Goal: Task Accomplishment & Management: Complete application form

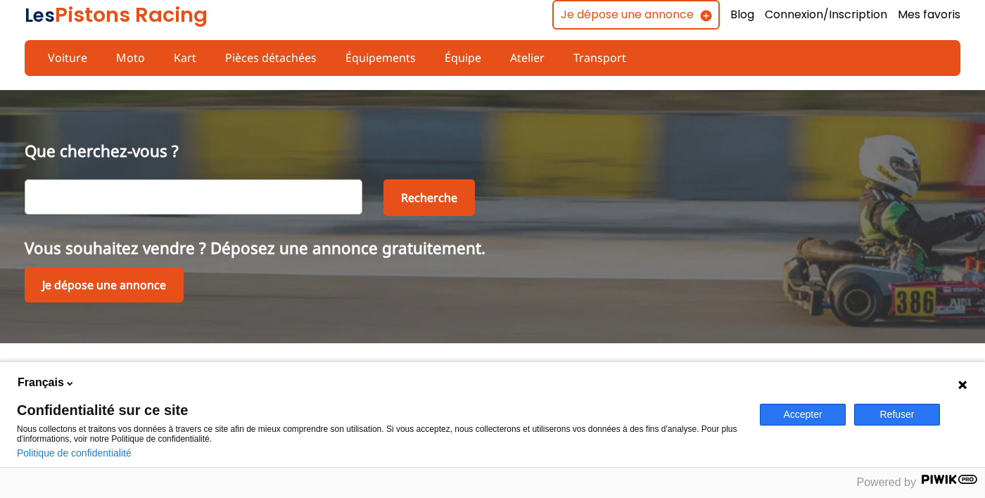
click at [966, 389] on icon at bounding box center [962, 384] width 11 height 11
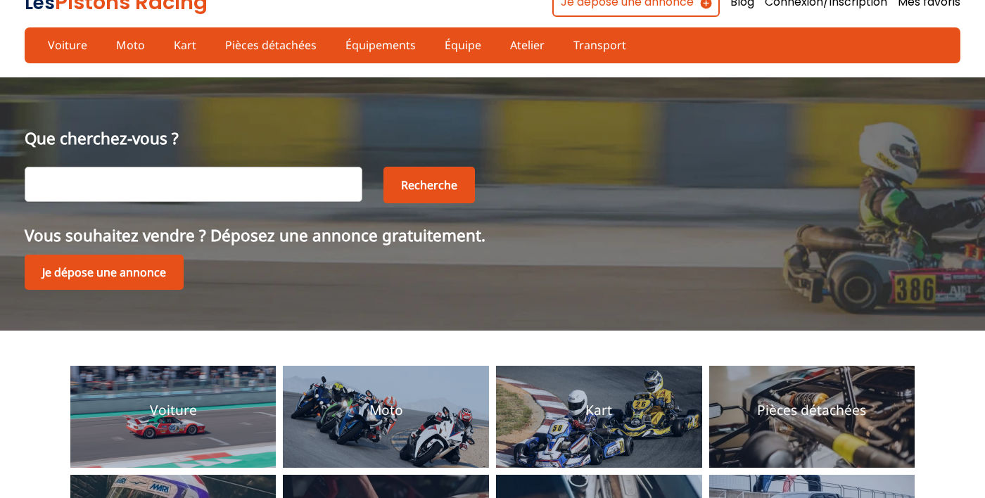
scroll to position [5, 0]
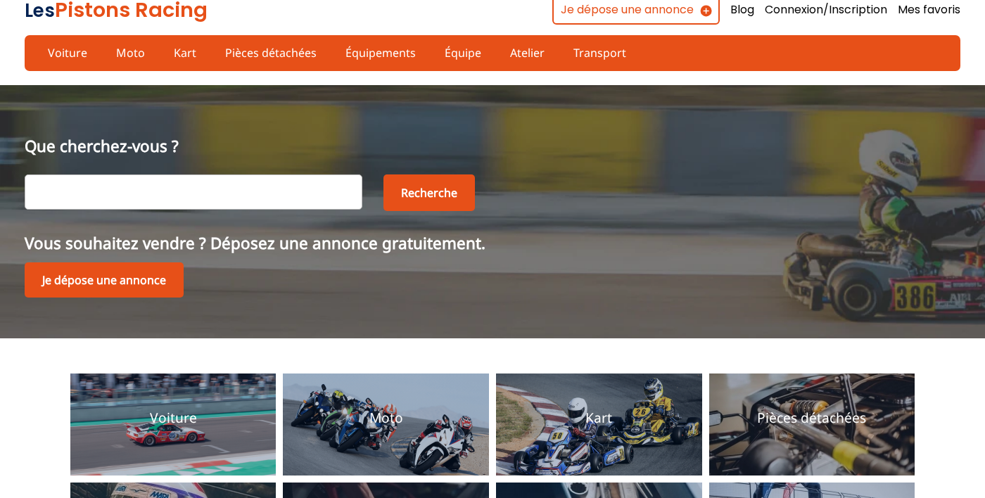
click at [295, 206] on input "text" at bounding box center [194, 191] width 338 height 35
type input "equipieres rally"
click at [428, 211] on button "Recherche" at bounding box center [428, 192] width 91 height 37
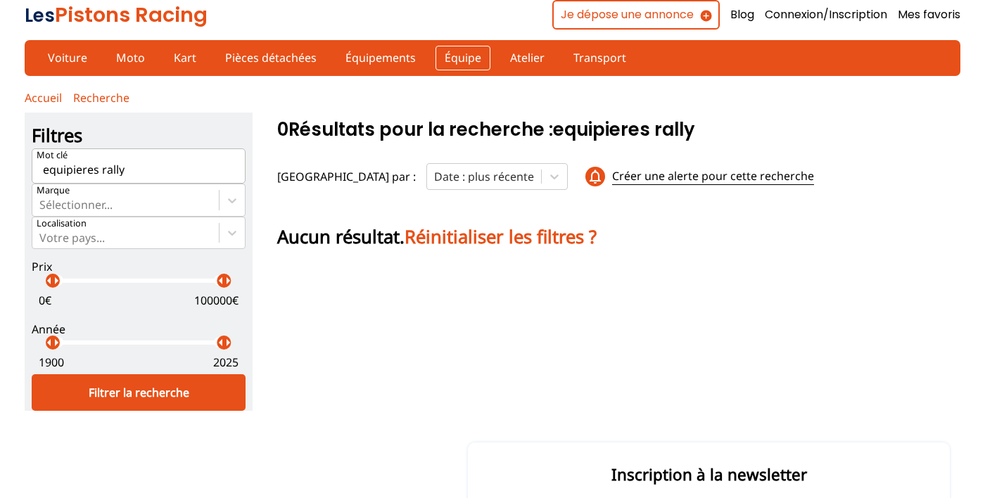
click at [454, 66] on link "Équipe" at bounding box center [462, 58] width 55 height 24
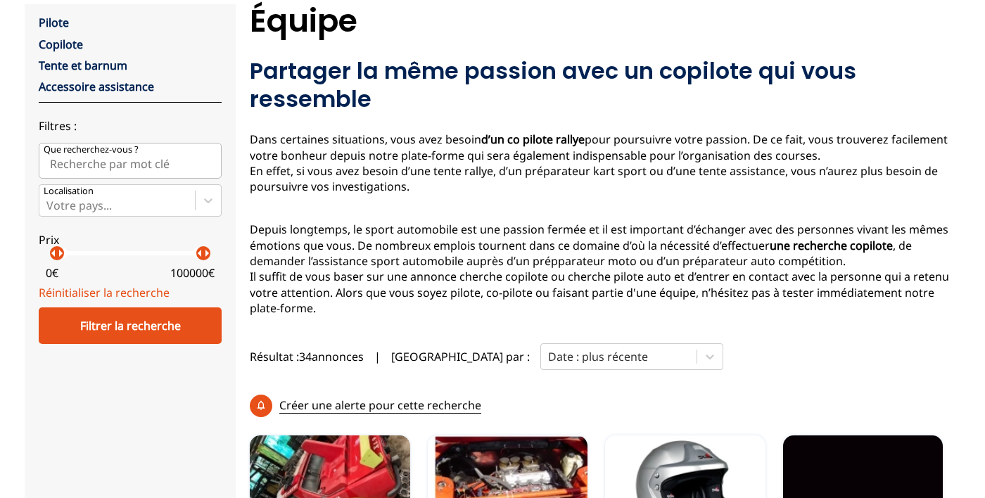
scroll to position [108, 0]
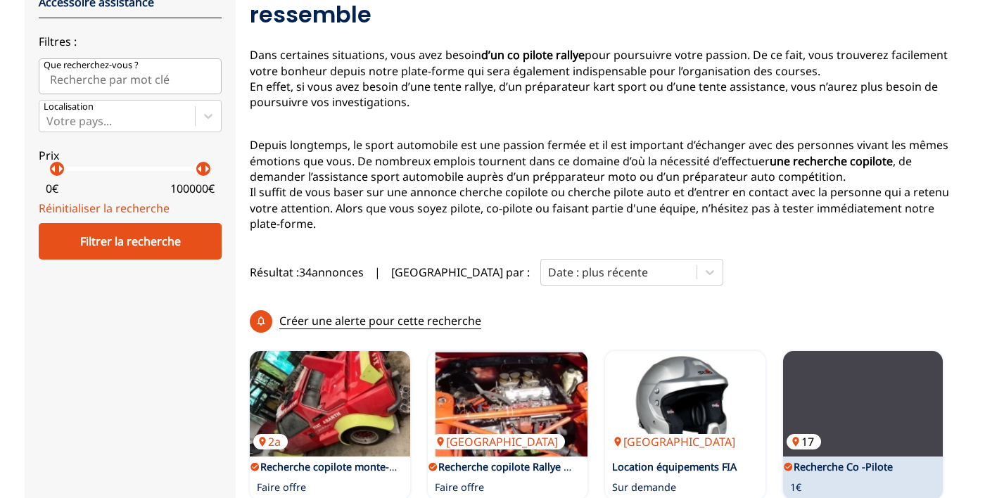
click at [878, 351] on img at bounding box center [863, 404] width 160 height 106
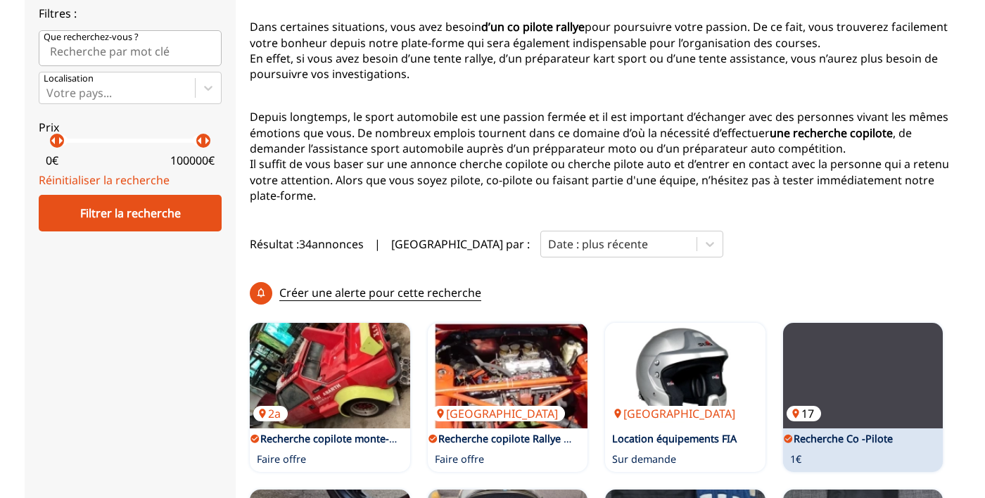
scroll to position [255, 0]
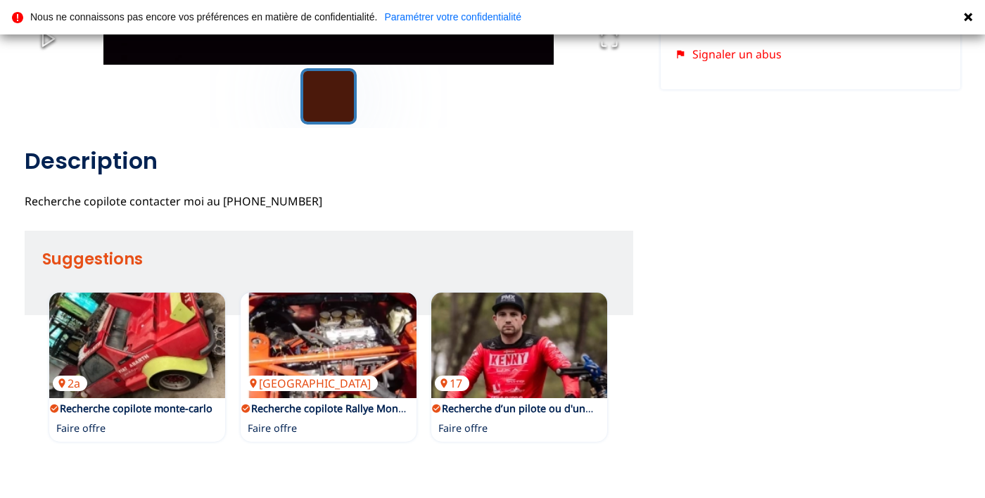
scroll to position [384, 0]
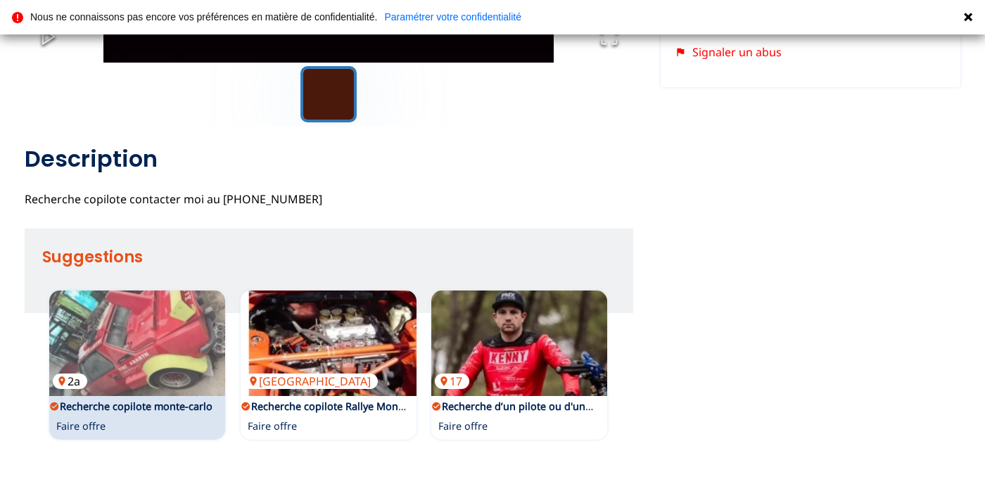
click at [167, 353] on img at bounding box center [137, 344] width 176 height 106
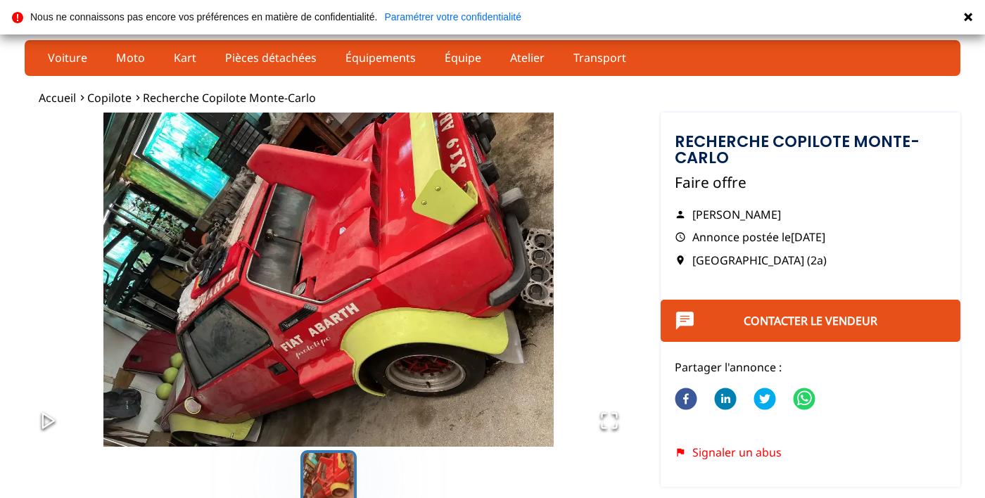
click at [966, 17] on icon at bounding box center [968, 17] width 8 height 8
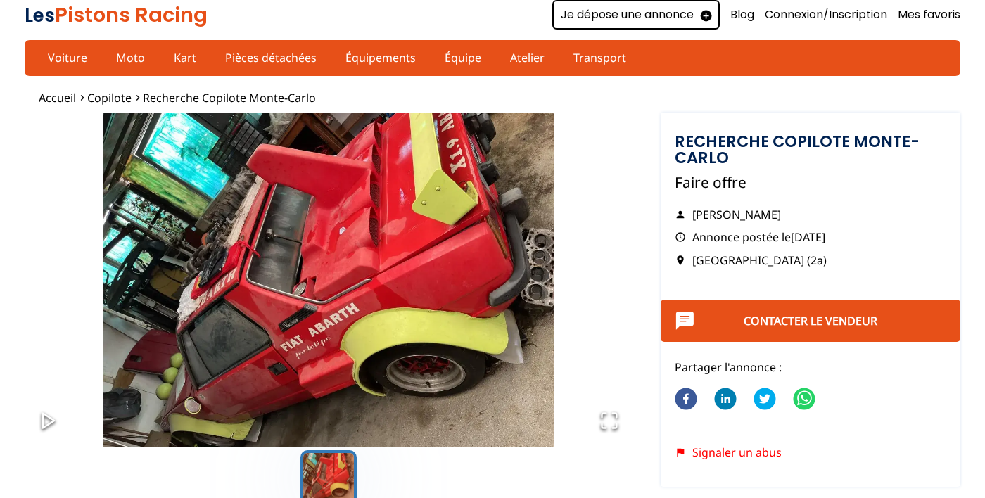
click at [656, 18] on link "Je dépose une annonce" at bounding box center [635, 15] width 167 height 30
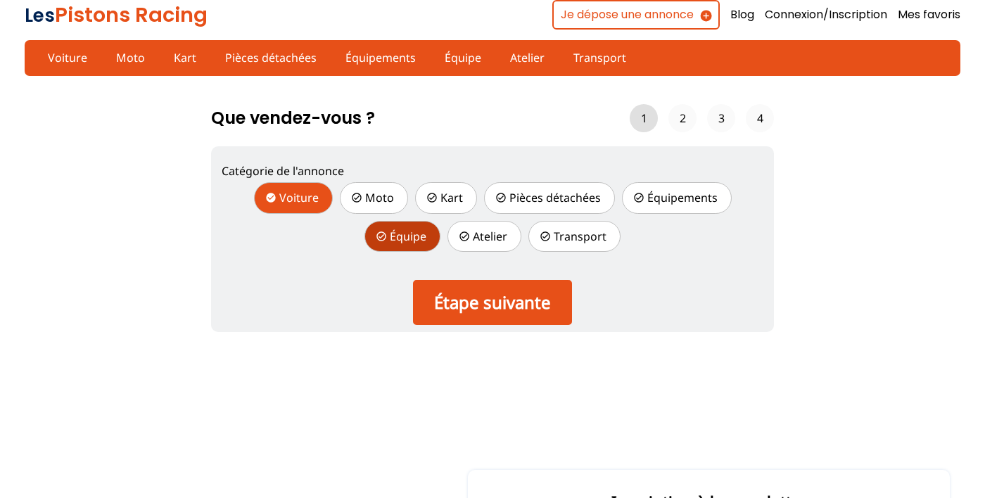
click at [412, 246] on p "Équipe" at bounding box center [402, 236] width 76 height 31
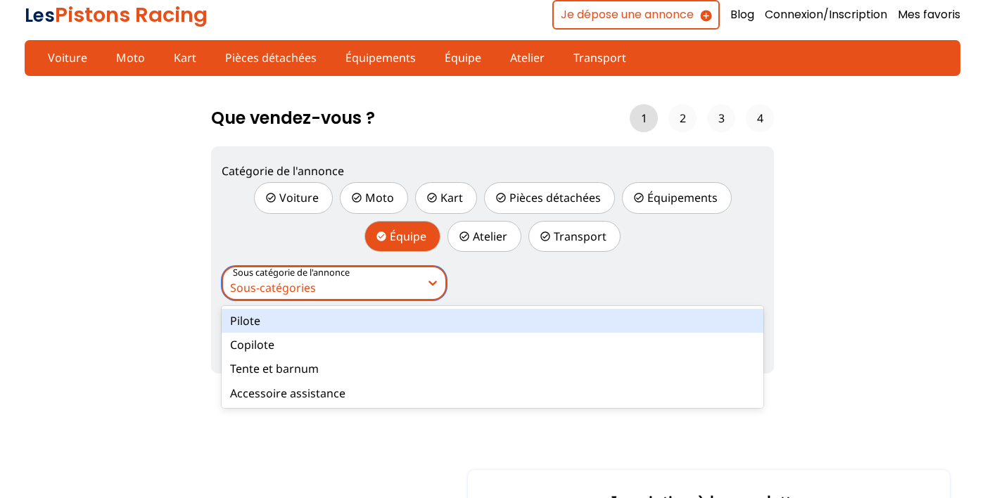
click at [267, 347] on div "Copilote" at bounding box center [493, 345] width 542 height 24
click at [233, 294] on input "Sous catégorie de l'annonce option Pilote focused, 1 of 4. 4 results available.…" at bounding box center [231, 287] width 3 height 13
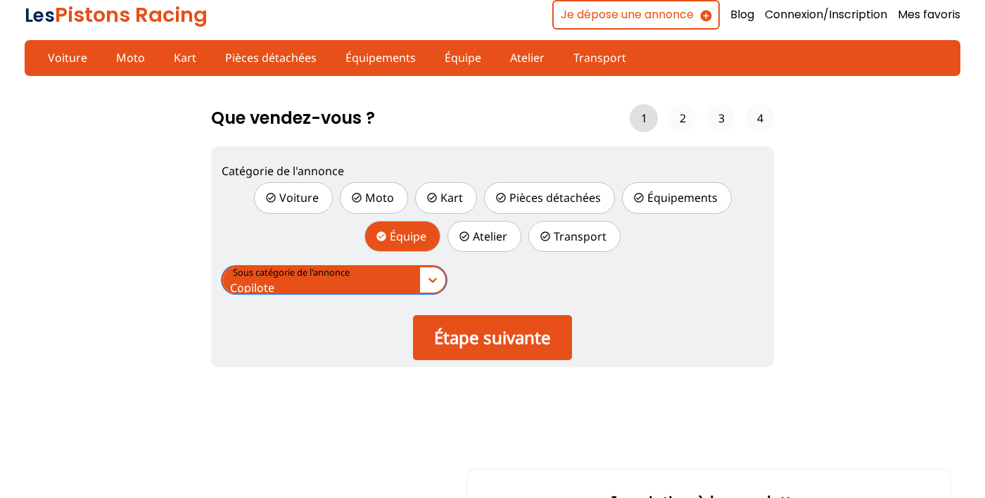
scroll to position [3, 0]
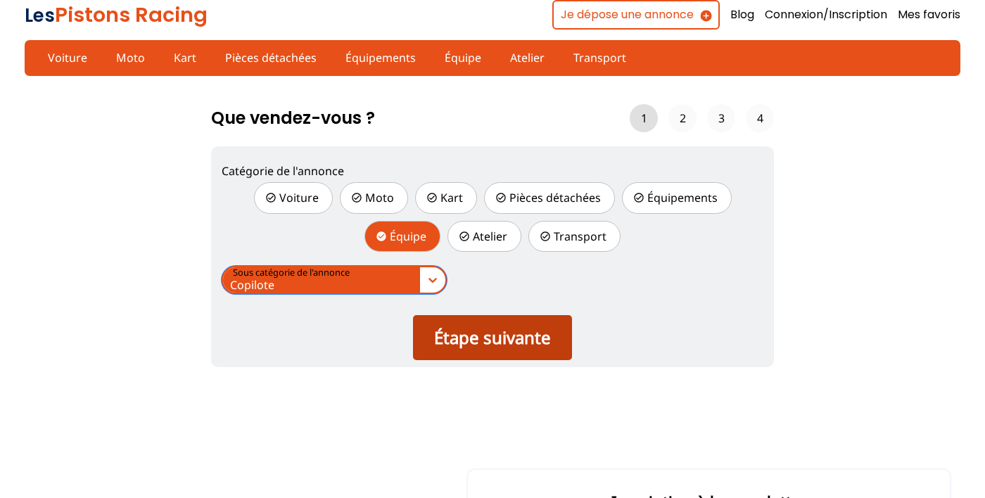
click at [524, 360] on div "Étape suivante" at bounding box center [492, 337] width 159 height 45
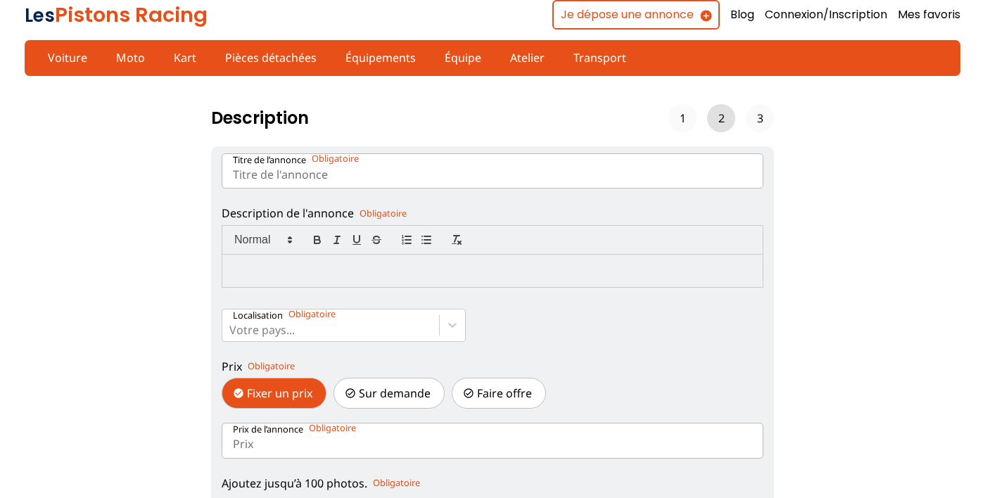
click at [430, 180] on input "Titre de l’annonce" at bounding box center [493, 170] width 542 height 35
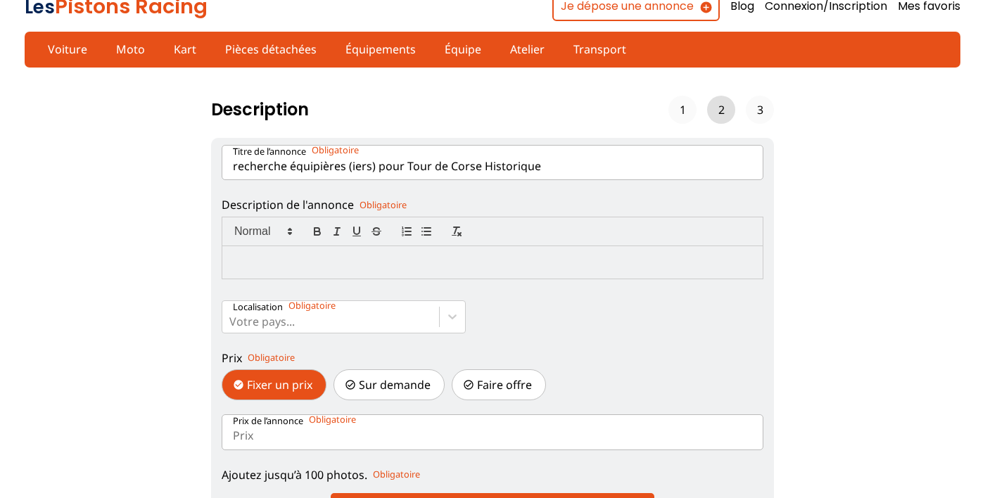
scroll to position [0, 0]
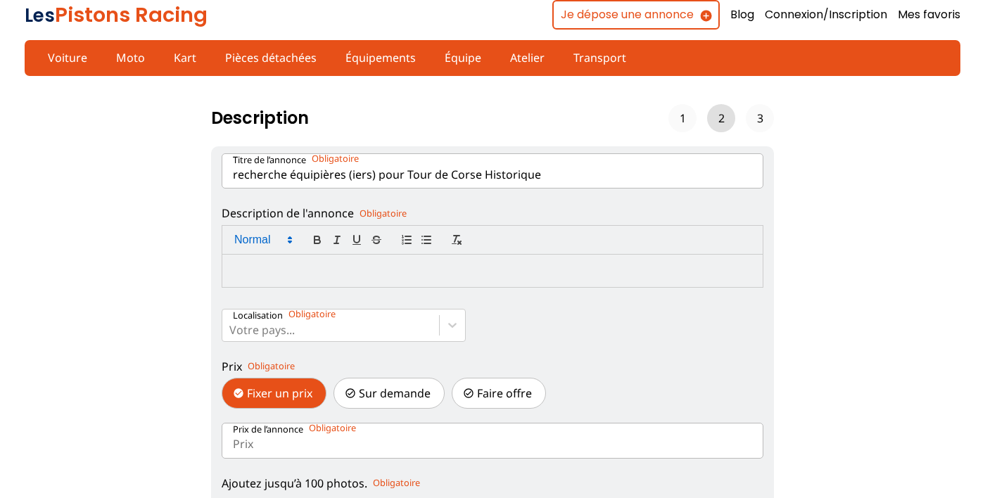
click at [290, 241] on polygon at bounding box center [289, 241] width 3 height 1
click at [0, 0] on select "Description de l'annonce" at bounding box center [0, 0] width 0 height 0
click at [349, 284] on div at bounding box center [492, 271] width 540 height 32
click at [0, 0] on select "Description de l'annonce" at bounding box center [0, 0] width 0 height 0
click at [573, 176] on input "recherche équipières (iers) pour Tour de Corse Historique" at bounding box center [493, 170] width 542 height 35
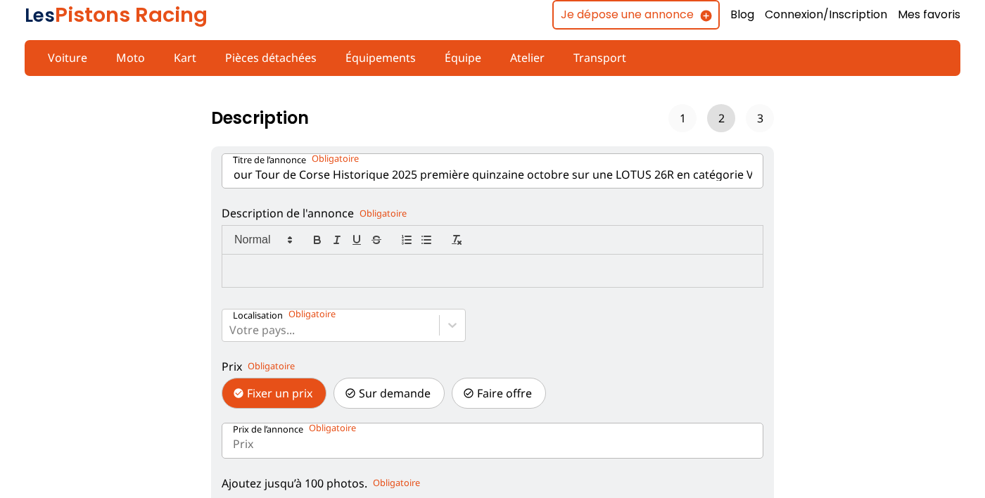
scroll to position [0, 159]
click at [339, 272] on p at bounding box center [492, 270] width 519 height 15
click at [0, 0] on select "Description de l'annonce" at bounding box center [0, 0] width 0 height 0
click at [750, 176] on input "recherche équipières (iers) pour Tour de Corse Historique 2025 première quinzai…" at bounding box center [493, 170] width 542 height 35
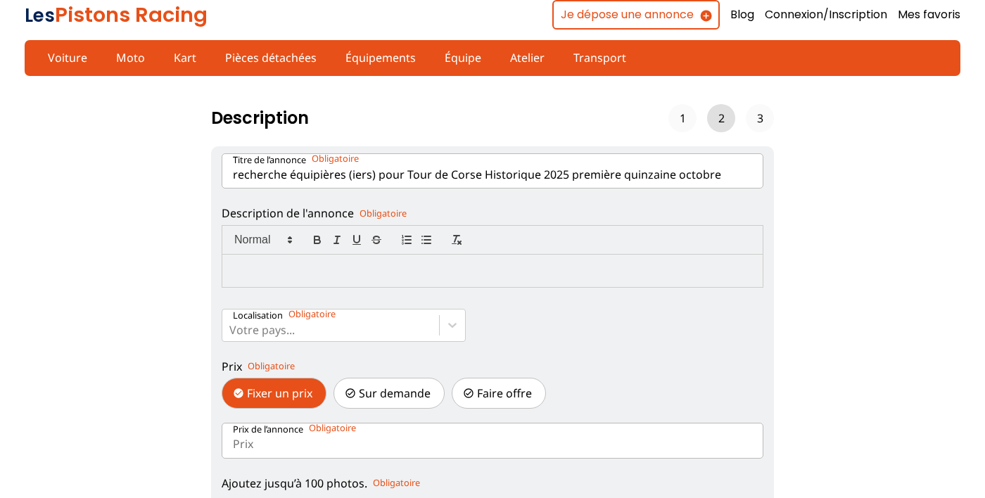
type input "recherche équipières (iers) pour Tour de Corse Historique 2025 première quinzai…"
click at [339, 279] on p at bounding box center [492, 270] width 519 height 15
click at [0, 0] on select "Description de l'annonce" at bounding box center [0, 0] width 0 height 0
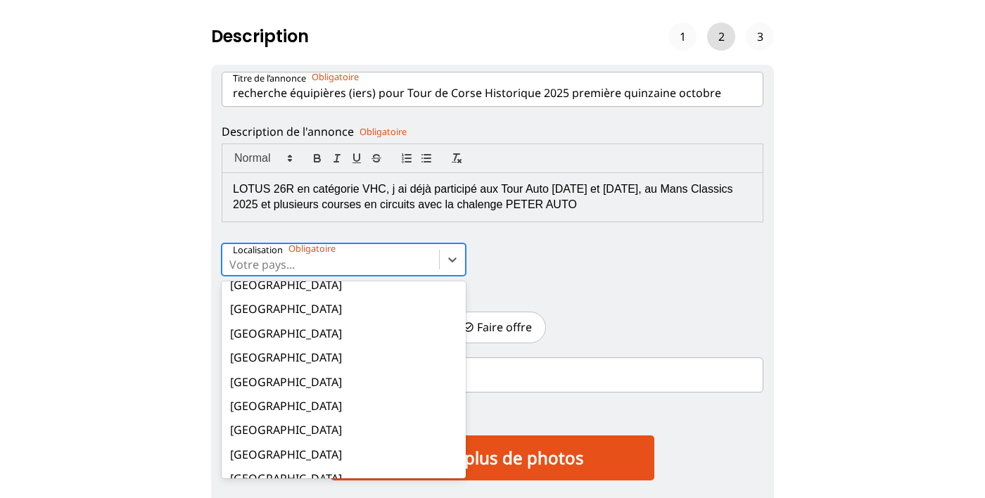
scroll to position [85, 0]
click at [276, 379] on div "France" at bounding box center [344, 381] width 244 height 24
click at [232, 271] on input "Localisation option Allemagne focused, 1 of 17. 17 results available. Use Up an…" at bounding box center [230, 264] width 3 height 13
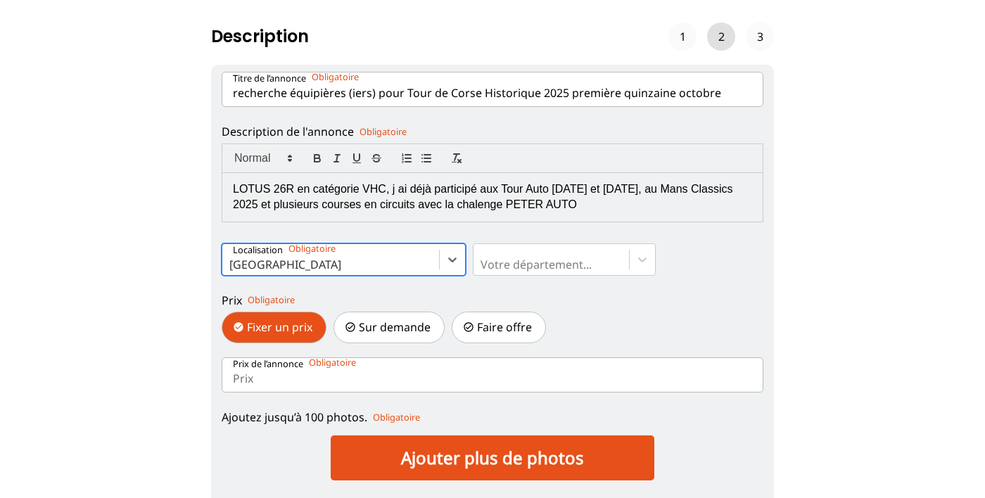
click at [299, 384] on input "Prix de l’annonce" at bounding box center [493, 374] width 542 height 35
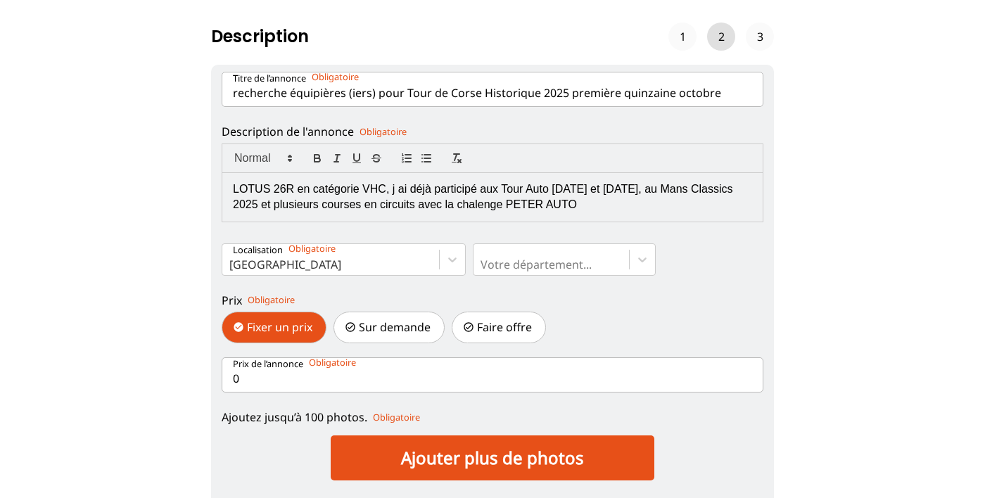
type input "01"
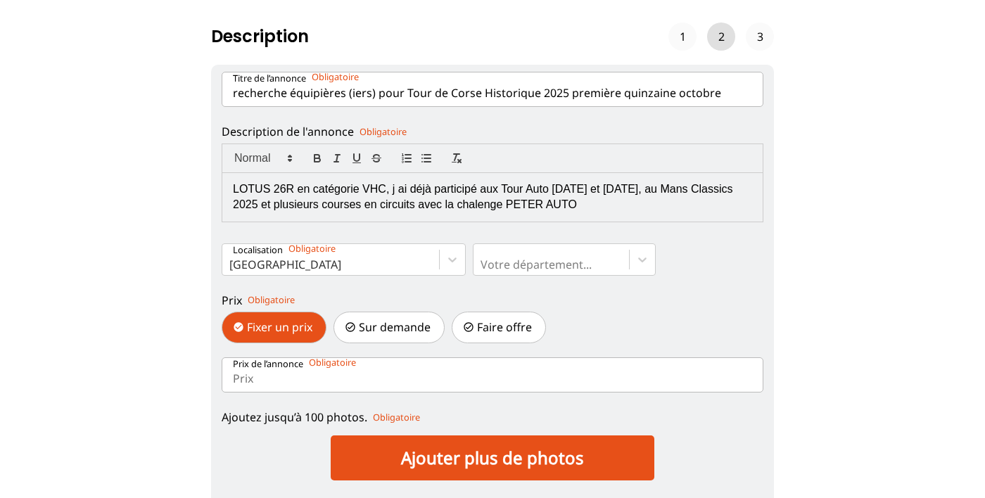
type input "01"
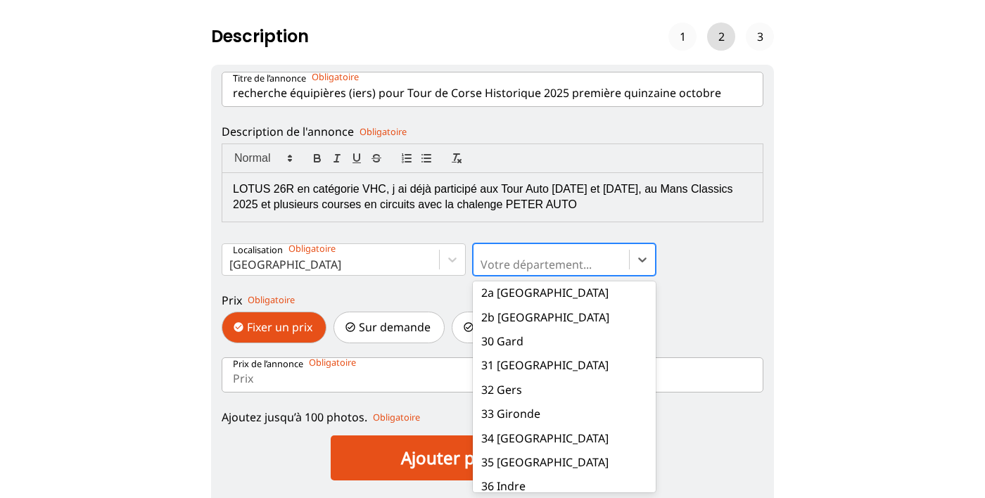
scroll to position [694, 0]
click at [569, 357] on div "31 Haute-Garonne" at bounding box center [564, 364] width 183 height 24
click at [483, 271] on input "option 01 Ain focused, 1 of 101. 101 results available. Use Up and Down to choo…" at bounding box center [481, 264] width 3 height 13
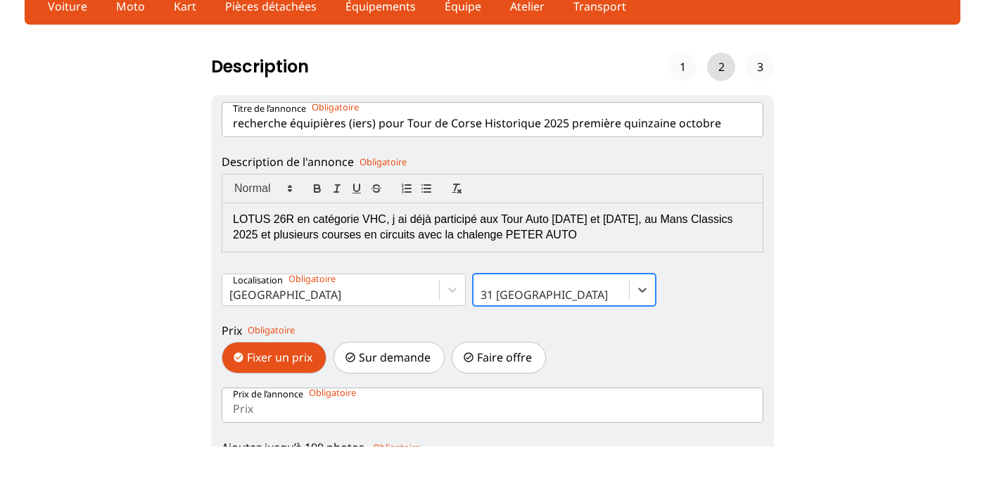
scroll to position [5, 0]
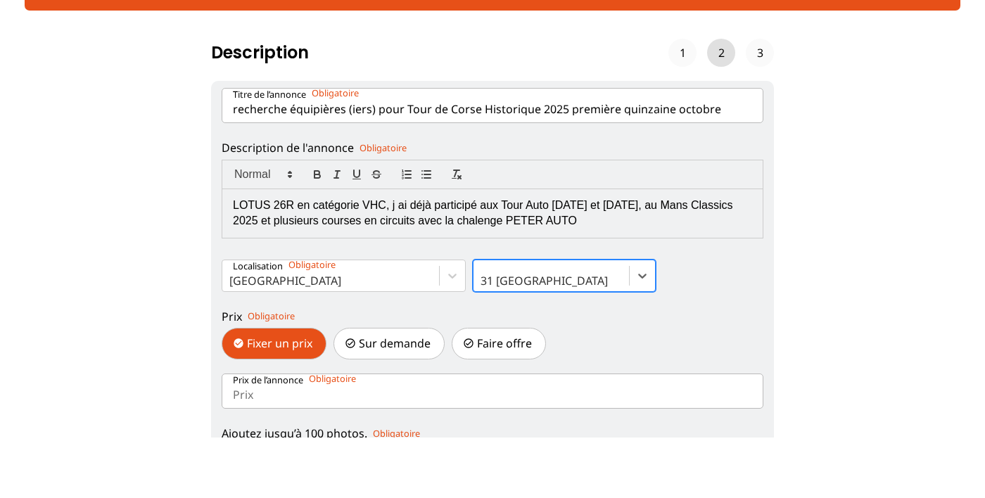
click at [573, 290] on div "LOTUS 26R en catégorie VHC, j ai déjà participé aux Tour Auto 2024 et 2025, au …" at bounding box center [492, 274] width 540 height 49
click at [0, 0] on select "Description de l'annonce LOTUS 26R en catégorie VHC, j ai déjà participé aux To…" at bounding box center [0, 0] width 0 height 0
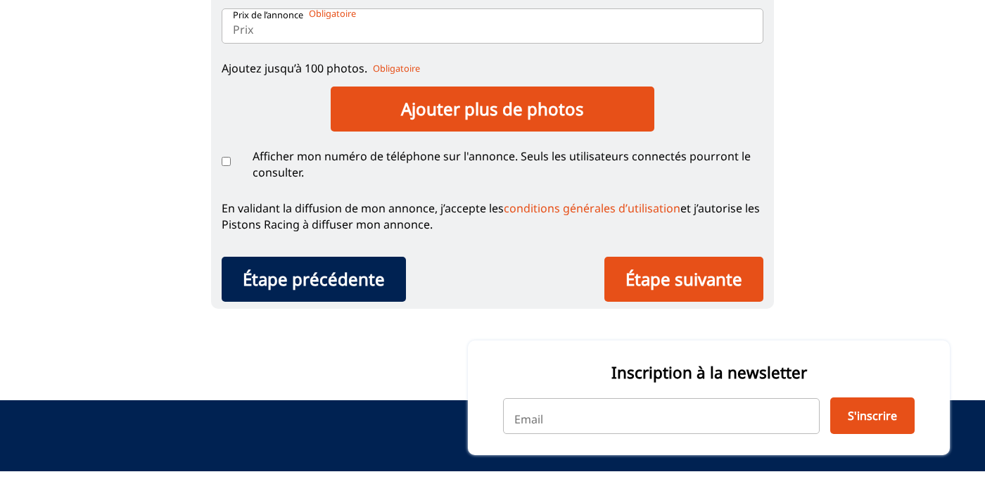
scroll to position [407, 0]
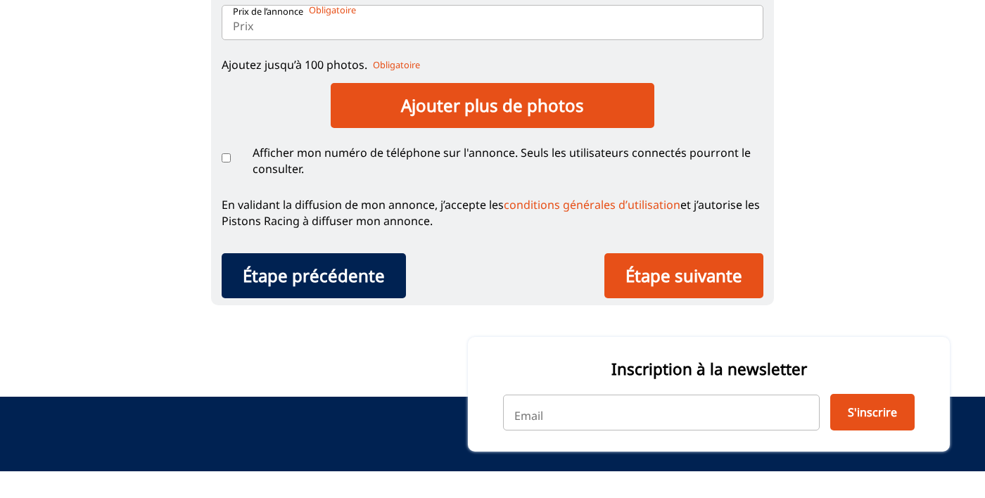
click at [230, 186] on input "Afficher mon numéro de téléphone sur l'annonce. Seuls les utilisateurs connecté…" at bounding box center [226, 184] width 9 height 9
checkbox input "true"
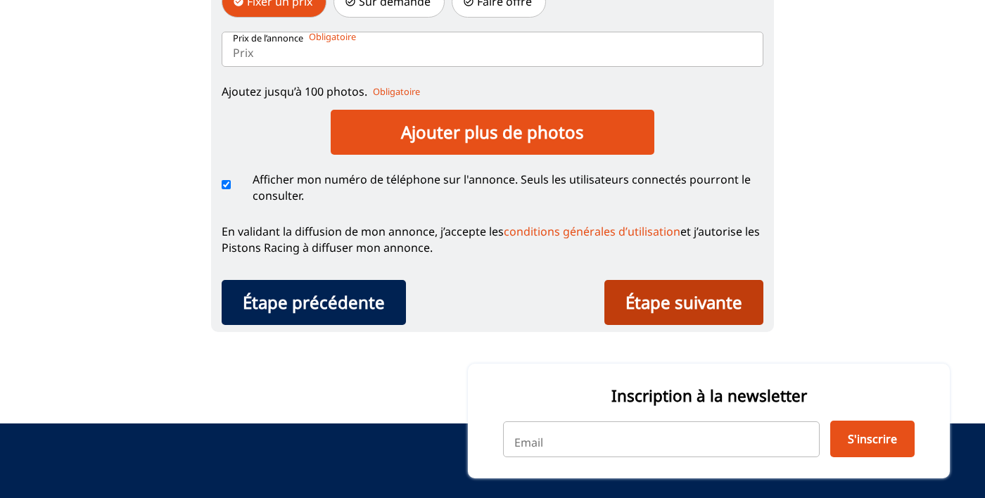
click at [698, 302] on div "Étape suivante" at bounding box center [683, 302] width 159 height 45
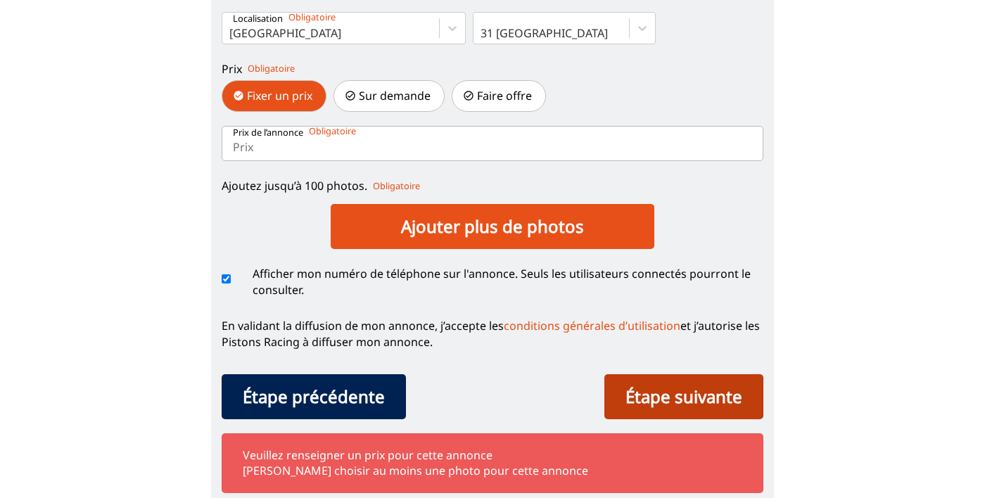
scroll to position [311, 0]
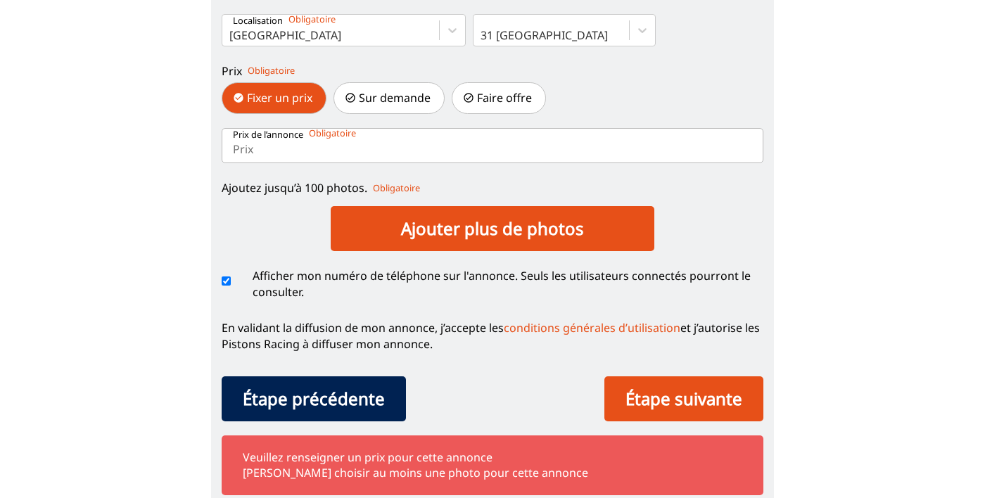
click at [282, 150] on input "Prix de l’annonce" at bounding box center [493, 145] width 542 height 35
type input "0"
type input "1"
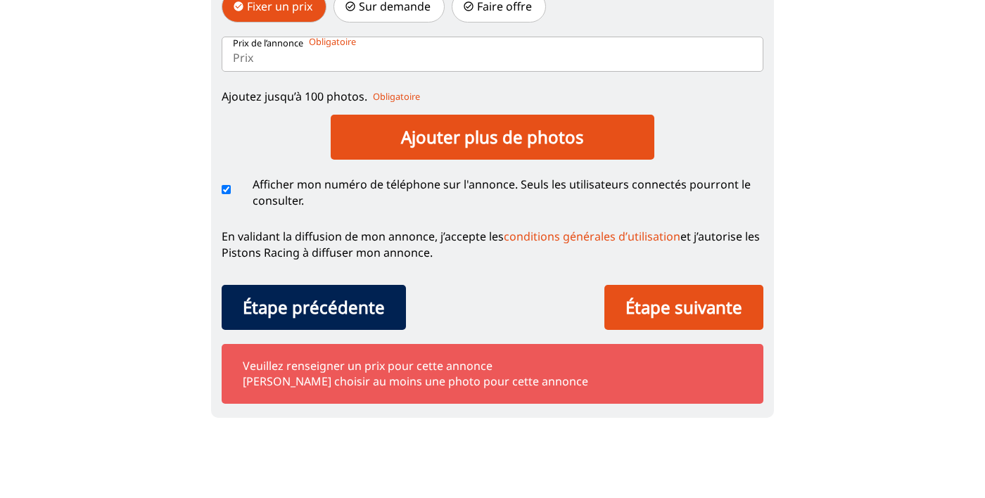
scroll to position [346, 0]
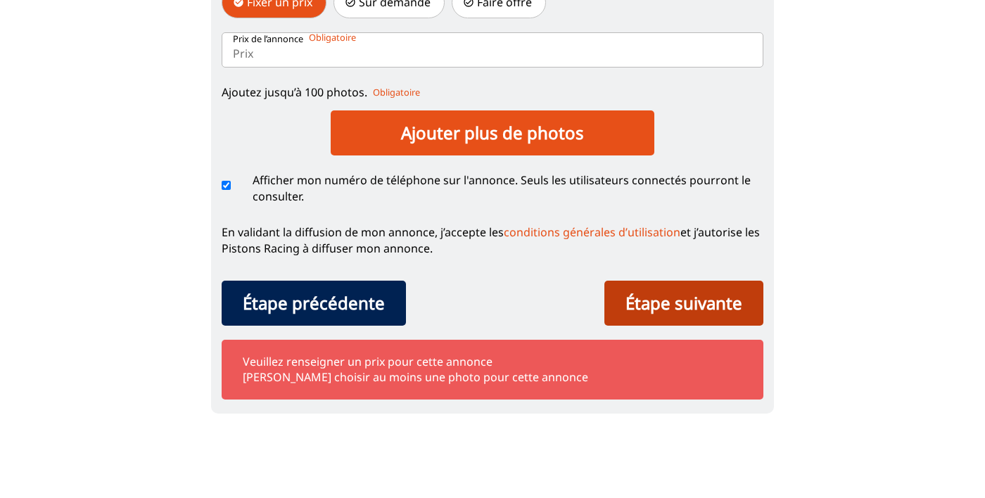
click at [694, 373] on div "Étape suivante" at bounding box center [683, 363] width 159 height 45
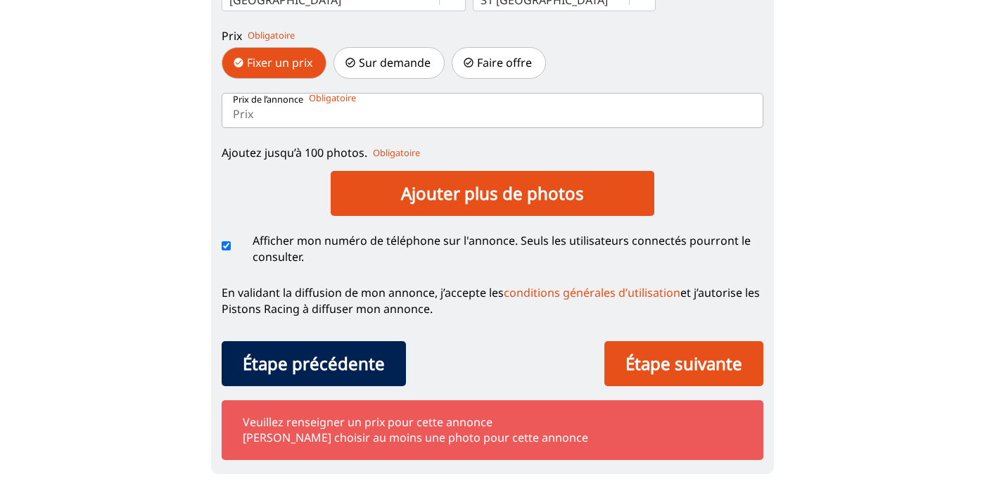
click at [442, 449] on div "Veuillez renseigner un prix pour cette annonce Veuillez choisir au moins une ph…" at bounding box center [493, 430] width 542 height 60
click at [455, 447] on div "Veuillez renseigner un prix pour cette annonce Veuillez choisir au moins une ph…" at bounding box center [493, 430] width 542 height 60
click at [456, 456] on div "Veuillez renseigner un prix pour cette annonce Veuillez choisir au moins une ph…" at bounding box center [493, 430] width 542 height 60
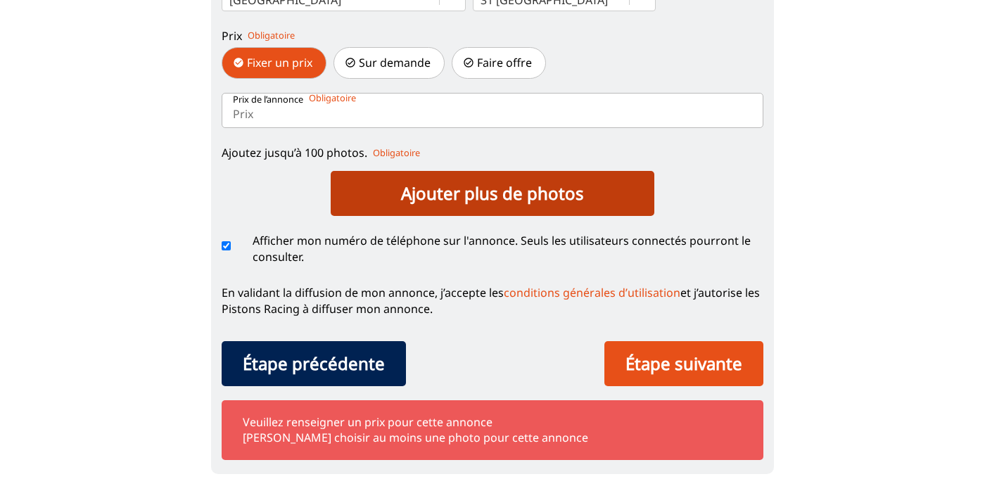
click at [504, 207] on label "Ajouter plus de photos" at bounding box center [493, 193] width 324 height 45
click at [244, 186] on input "Ajoutez jusqu’à 100 photos." at bounding box center [233, 175] width 23 height 23
type input "C:\fakepath\b1ec6eb5-dff6-486a-a11f-18ffbc1b244f-1_all_6827.jpg"
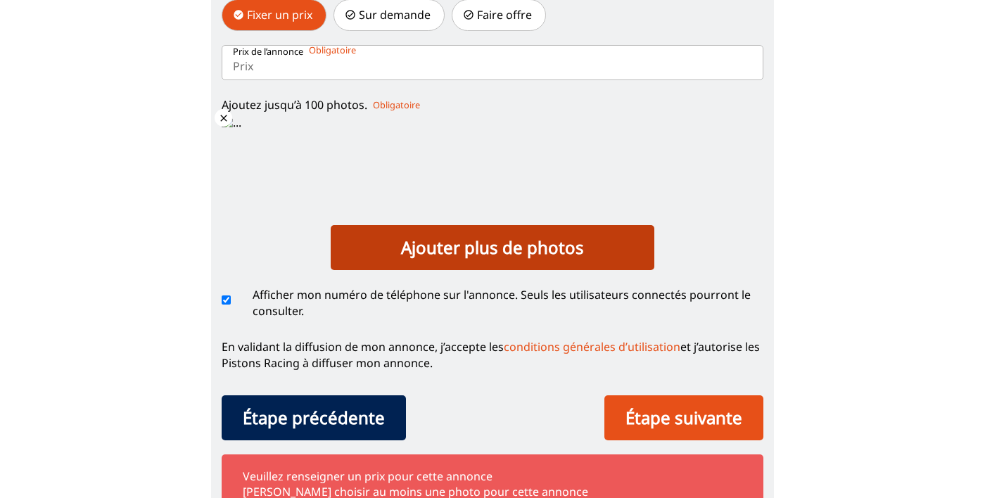
scroll to position [397, 0]
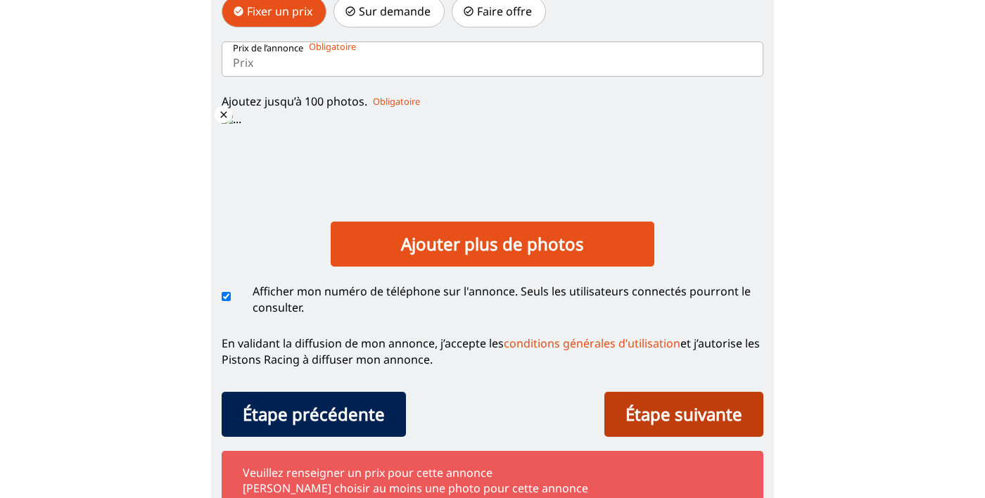
click at [692, 415] on div "Étape suivante" at bounding box center [683, 414] width 159 height 45
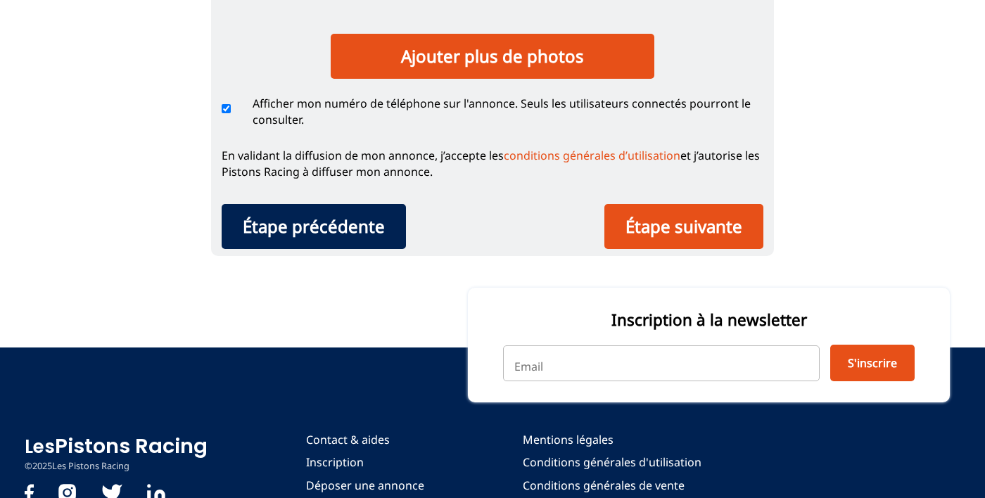
click at [734, 370] on input "email" at bounding box center [661, 362] width 317 height 35
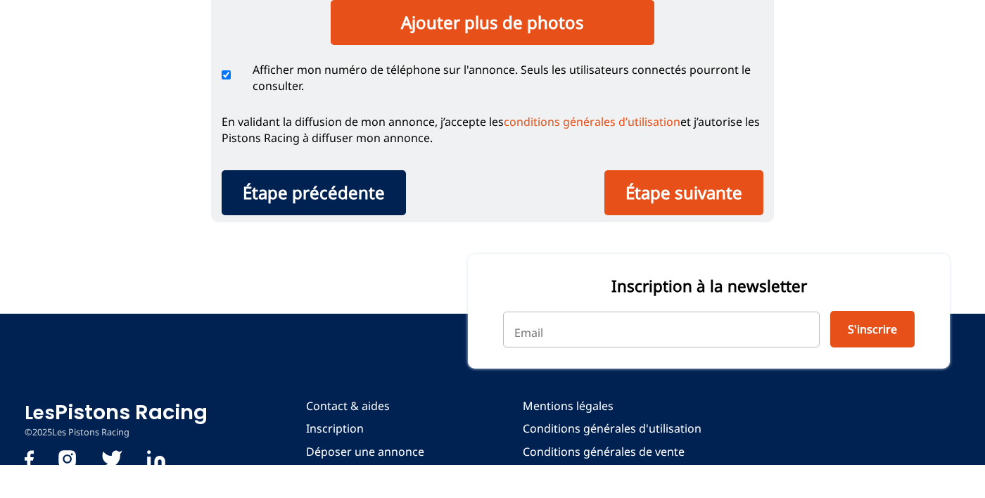
scroll to position [619, 0]
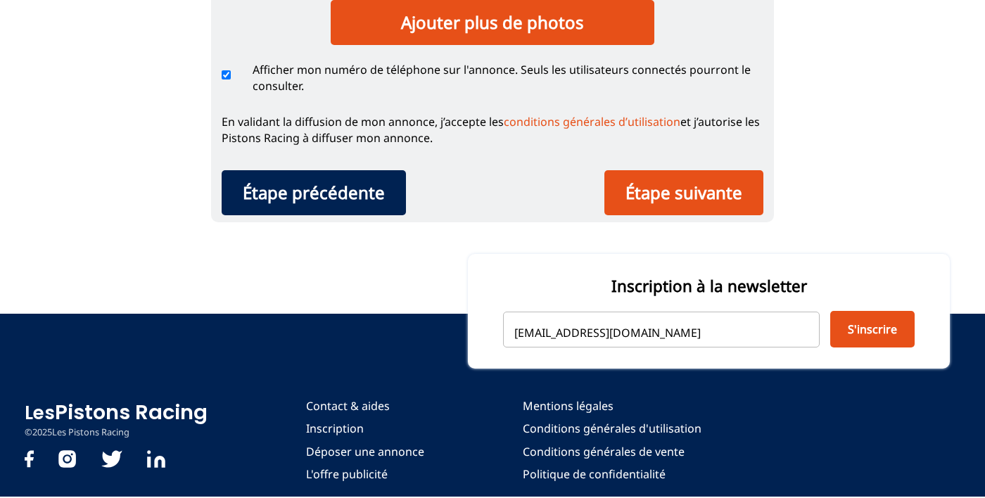
click at [563, 335] on input "NAMAKA@gmail.com" at bounding box center [661, 329] width 317 height 35
type input "namaka@gmail.com"
click at [882, 336] on button "S'inscrire" at bounding box center [872, 329] width 84 height 37
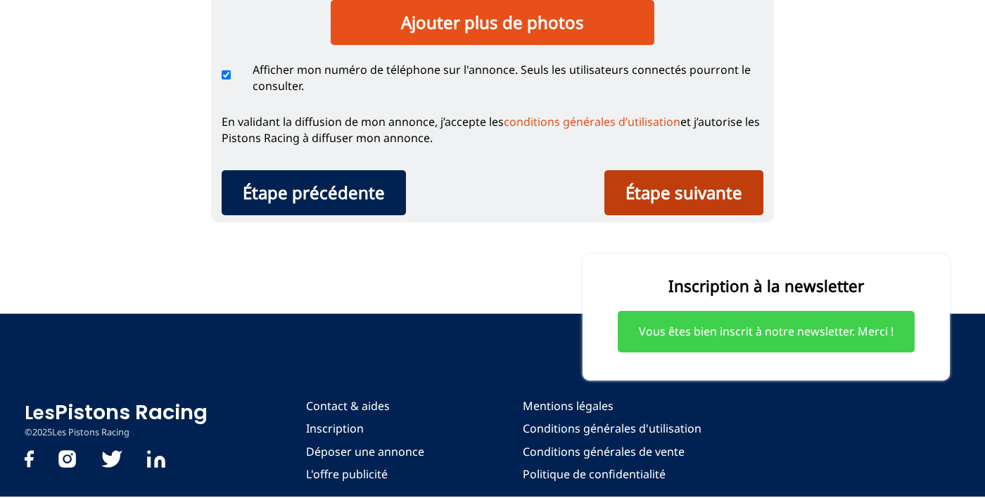
click at [698, 204] on div "Étape suivante" at bounding box center [683, 192] width 159 height 45
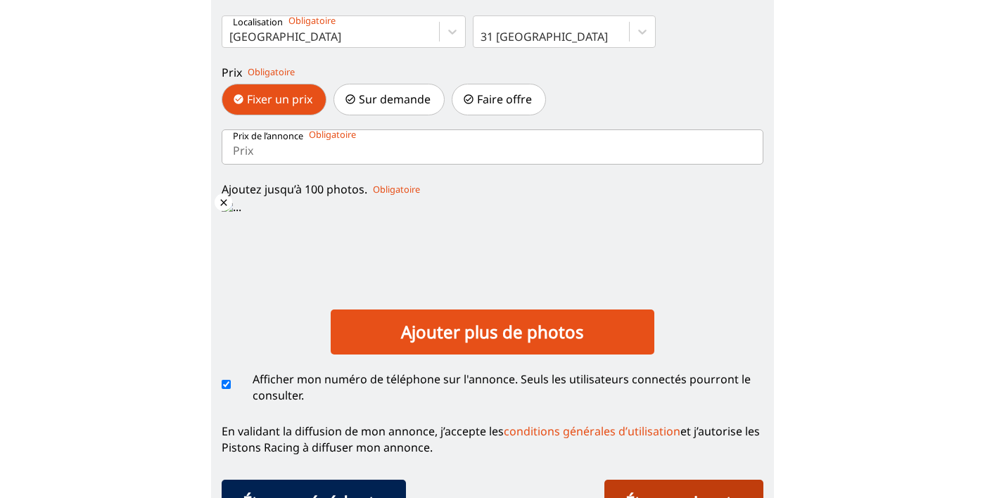
scroll to position [307, 0]
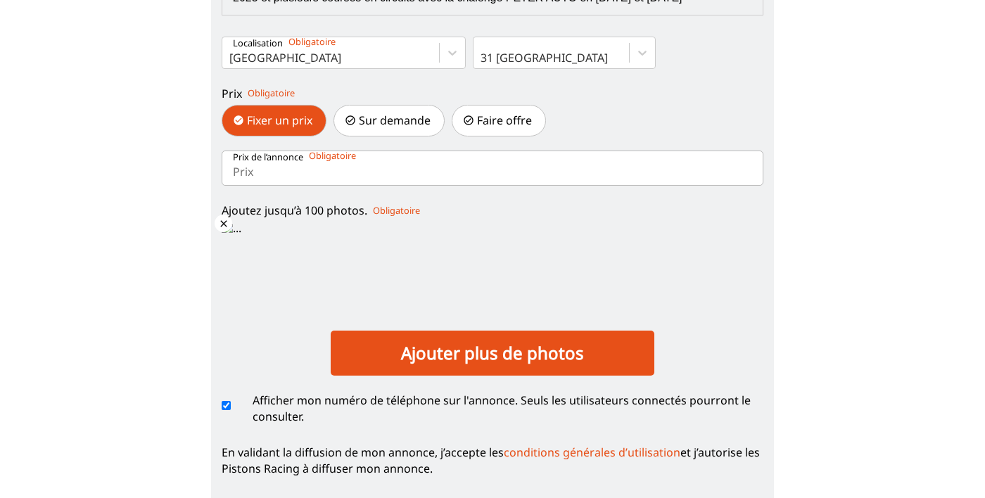
click at [282, 174] on input "Prix de l’annonce" at bounding box center [493, 168] width 542 height 35
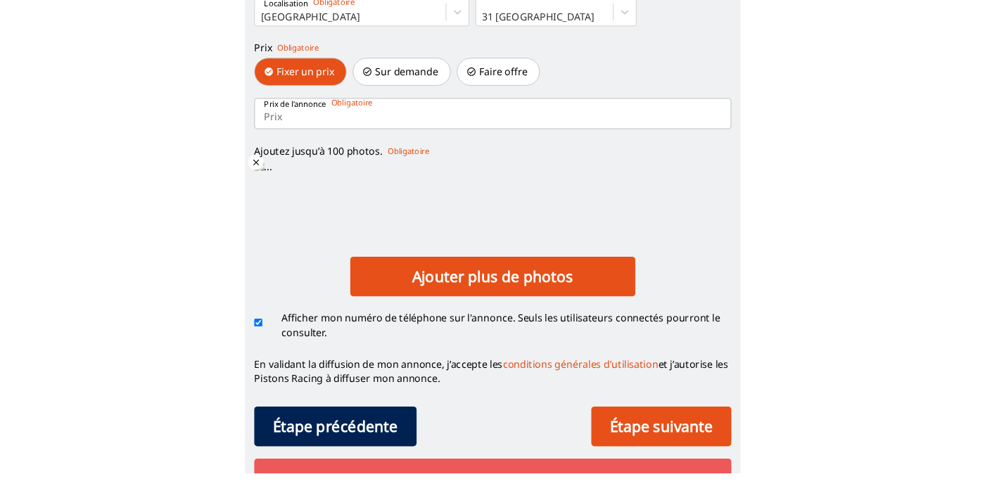
scroll to position [323, 0]
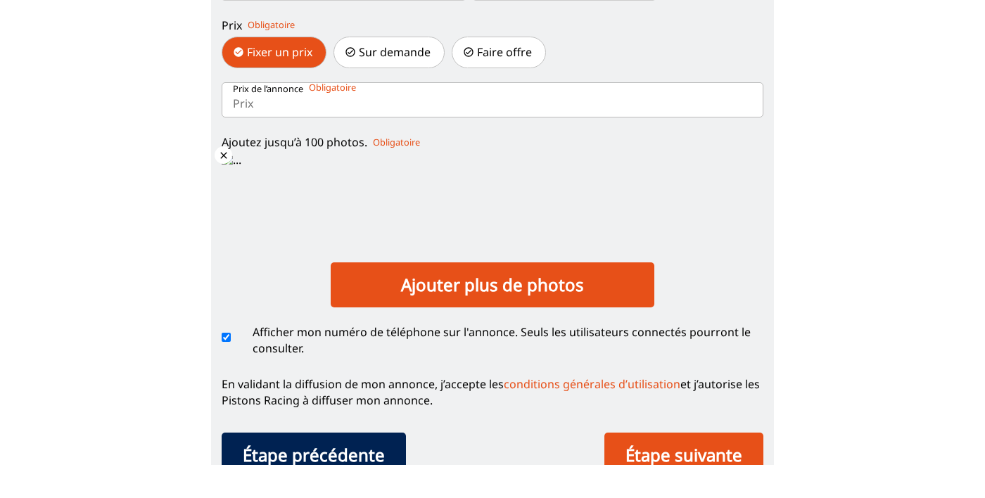
type input "1"
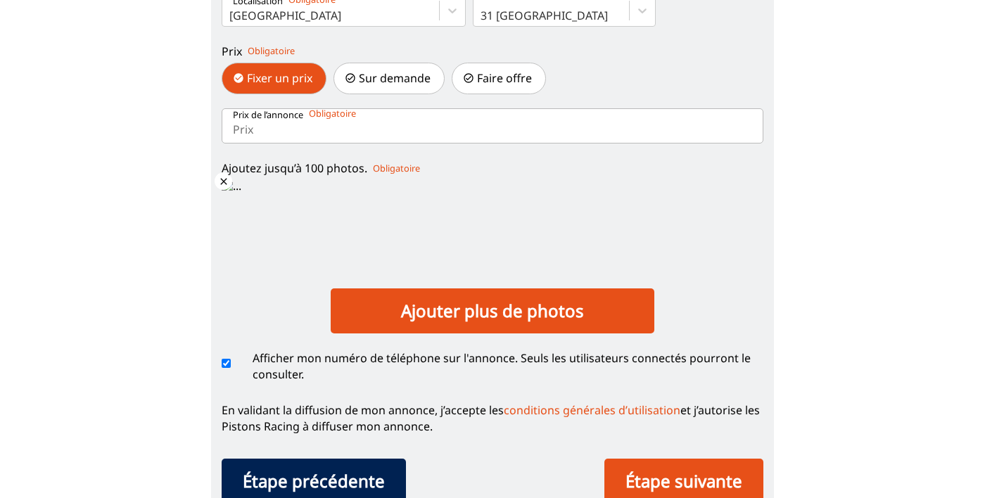
scroll to position [330, 0]
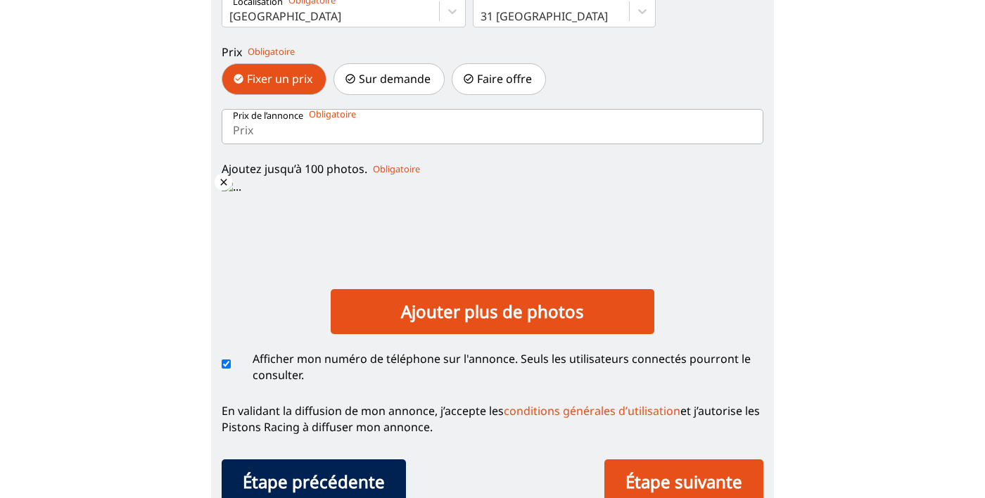
type input "1"
click at [430, 136] on input "1" at bounding box center [493, 126] width 542 height 35
type input "10"
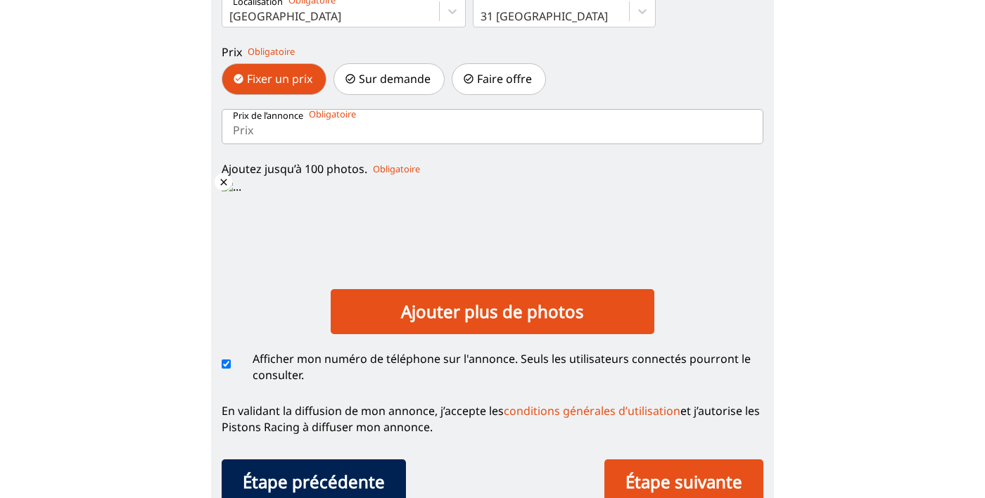
type input "10"
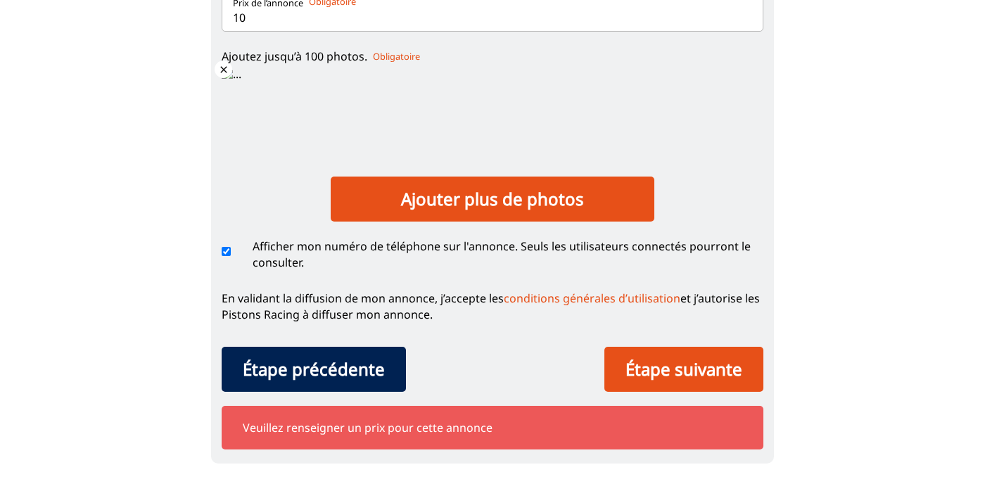
scroll to position [421, 0]
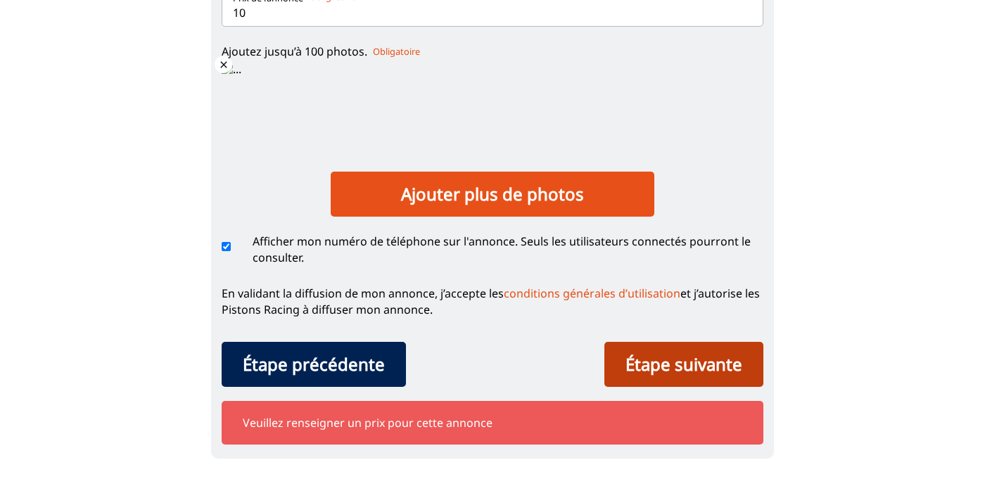
type input "10"
click at [690, 396] on div "Étape suivante" at bounding box center [683, 391] width 159 height 45
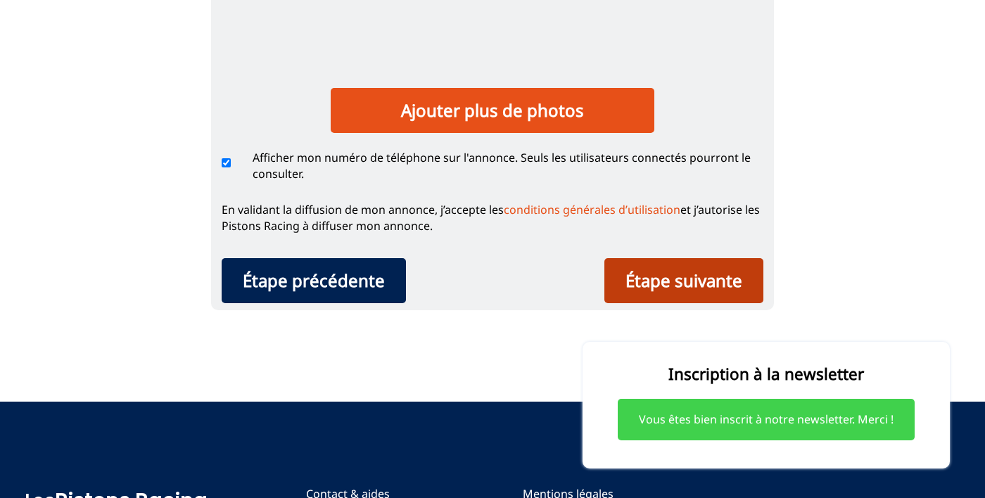
scroll to position [588, 0]
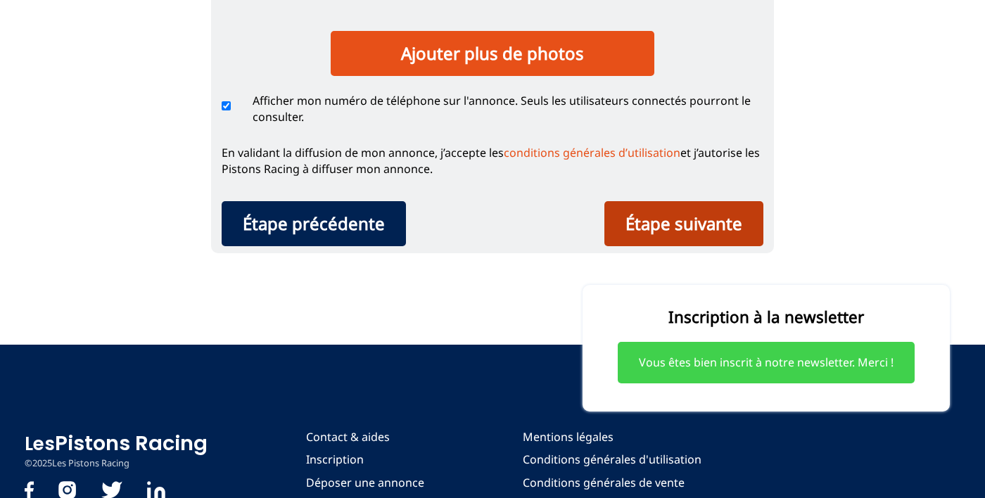
click at [707, 234] on div "Étape suivante" at bounding box center [683, 223] width 159 height 45
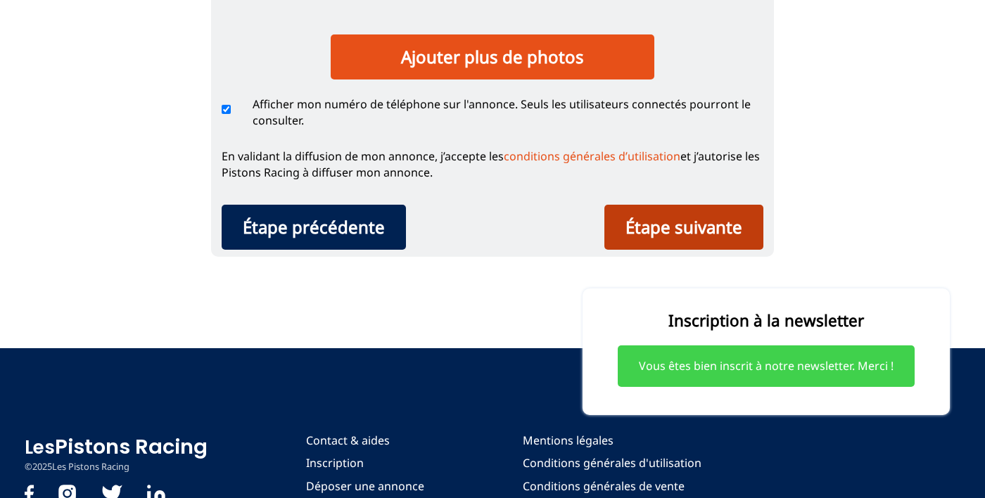
scroll to position [585, 0]
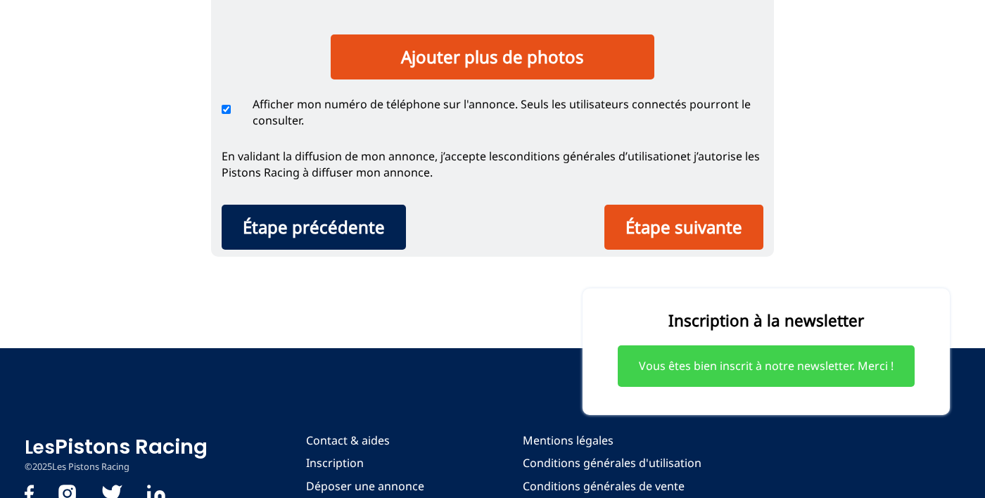
click at [628, 163] on link "conditions générales d’utilisation" at bounding box center [592, 155] width 177 height 15
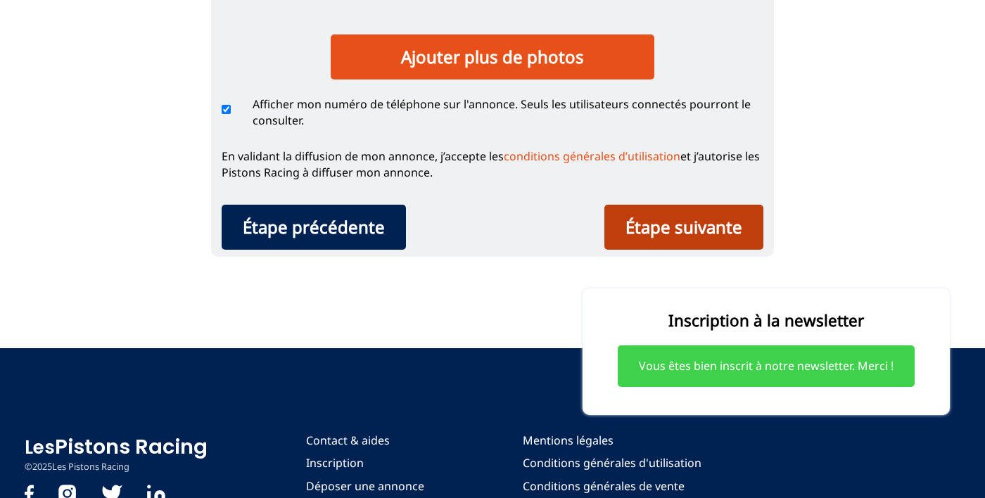
click at [695, 238] on div "Étape suivante" at bounding box center [683, 227] width 159 height 45
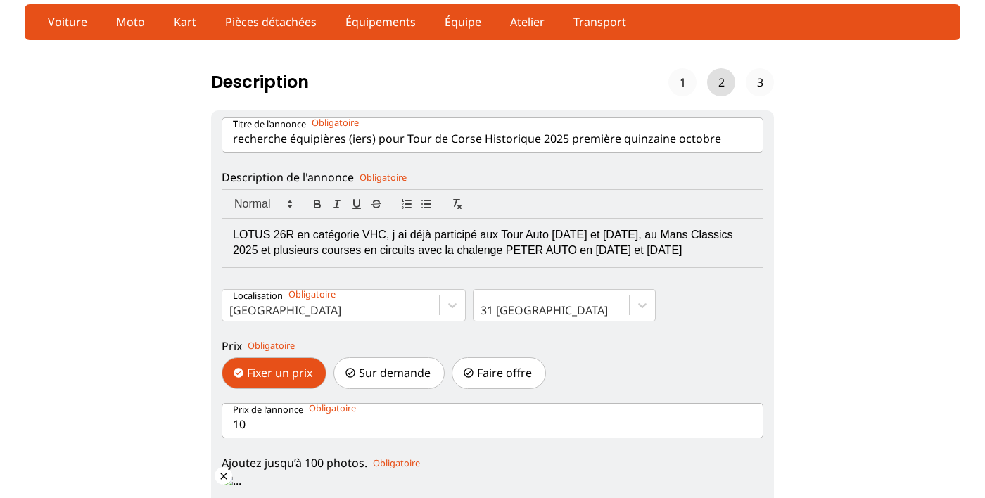
scroll to position [0, 0]
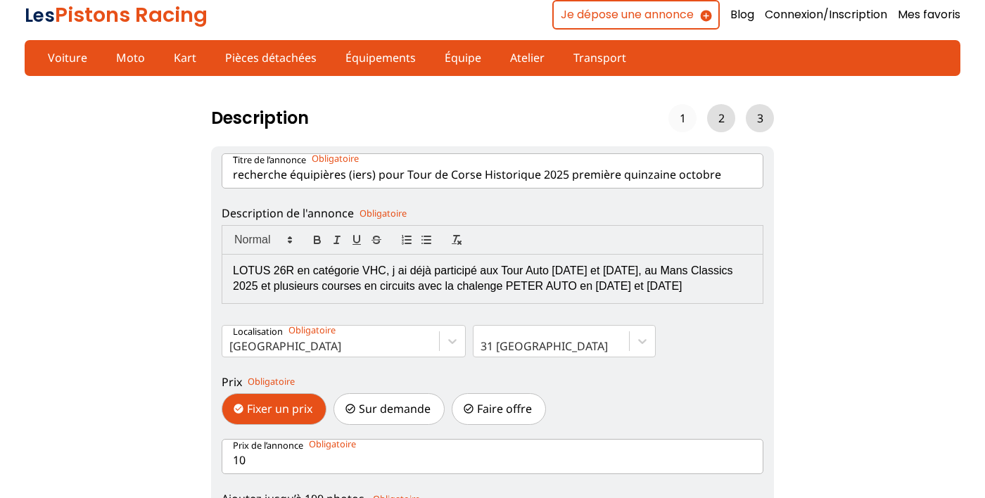
click at [772, 123] on div "3" at bounding box center [760, 118] width 28 height 28
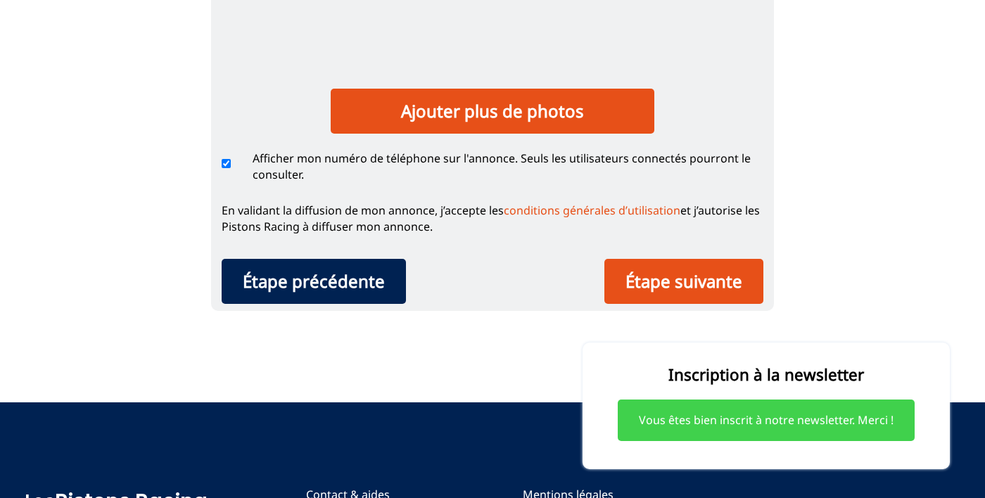
scroll to position [540, 0]
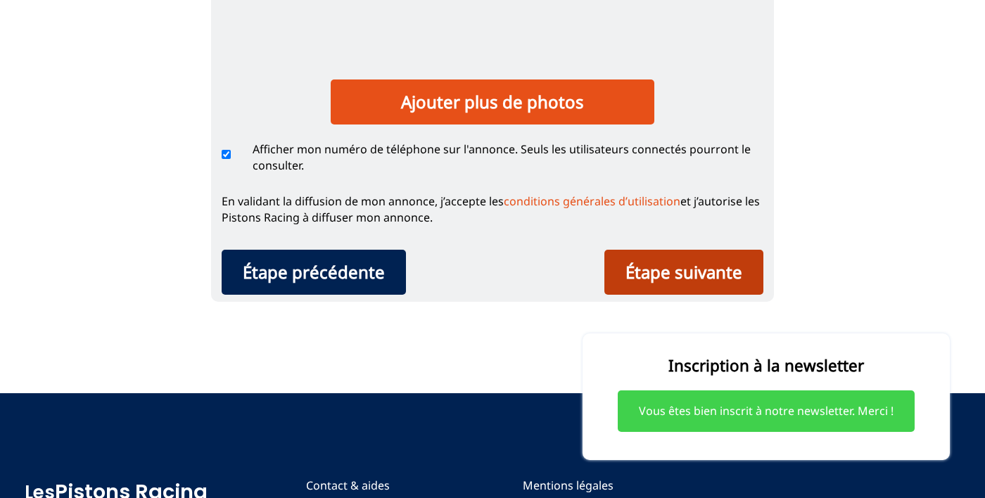
click at [702, 285] on div "Étape suivante" at bounding box center [683, 272] width 159 height 45
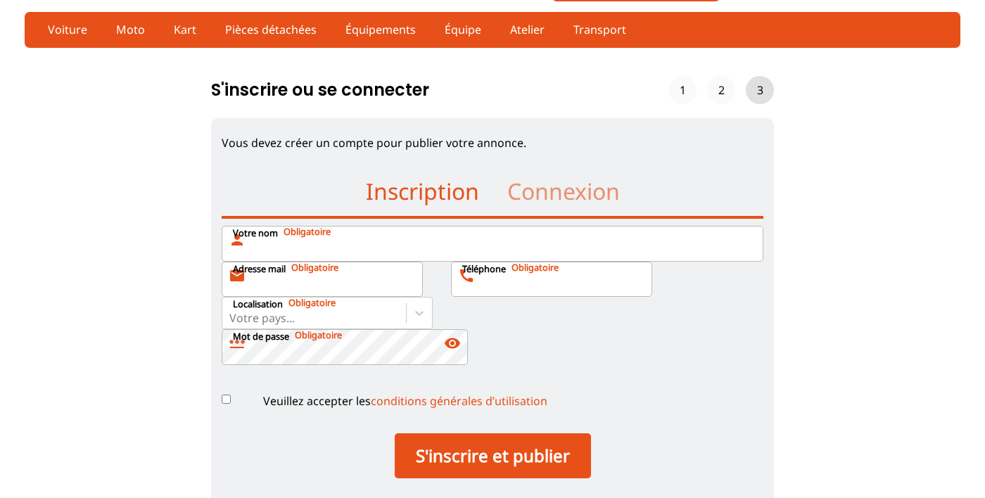
scroll to position [0, 0]
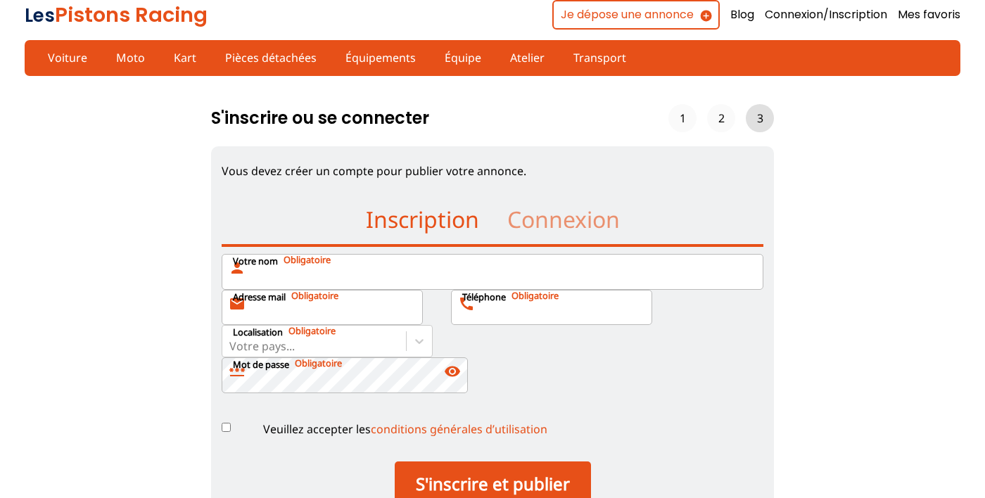
click at [426, 279] on input "Votre nom person" at bounding box center [493, 271] width 542 height 35
type input "AMOROS JEAN MARIE"
click at [391, 317] on input "Adresse mail mail" at bounding box center [322, 307] width 201 height 35
type input "namaka@gmail.com"
click at [557, 315] on input "Téléphone call" at bounding box center [551, 307] width 201 height 35
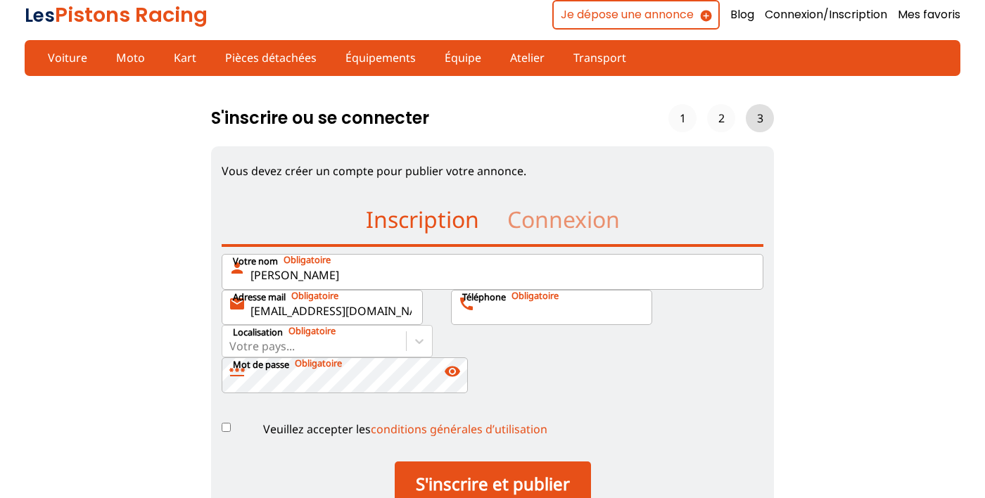
type input "à"
type input "033 6 21 1039 04"
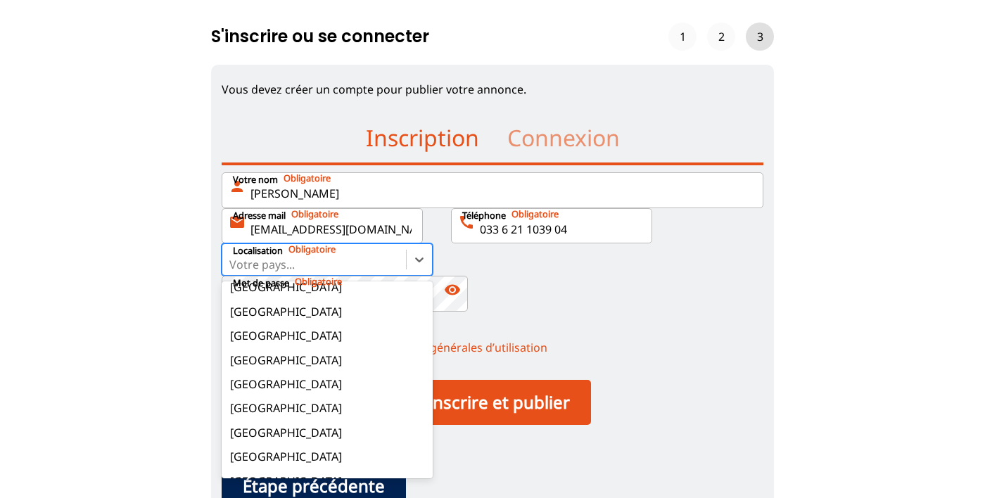
scroll to position [77, 0]
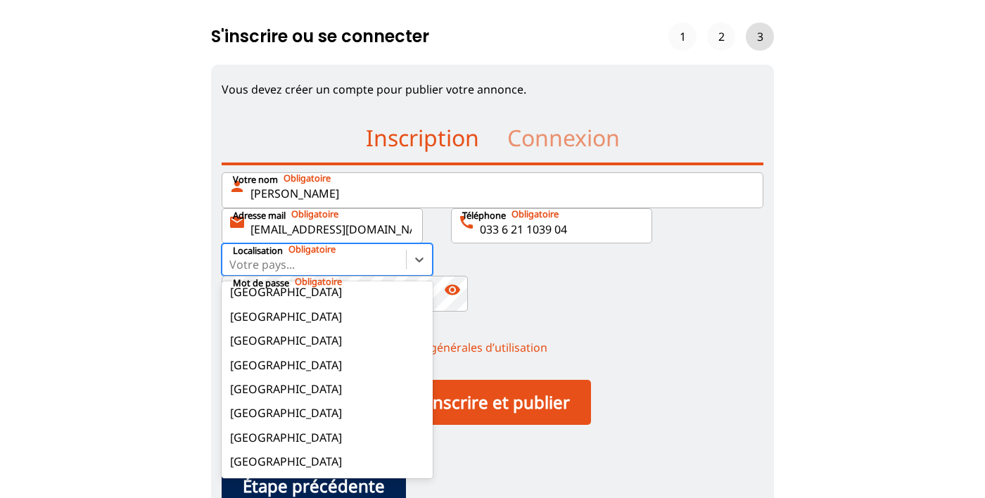
click at [263, 393] on div "France" at bounding box center [327, 389] width 211 height 24
click at [232, 271] on input "option Allemagne focused, 1 of 17. 17 results available. Use Up and Down to cho…" at bounding box center [230, 264] width 3 height 13
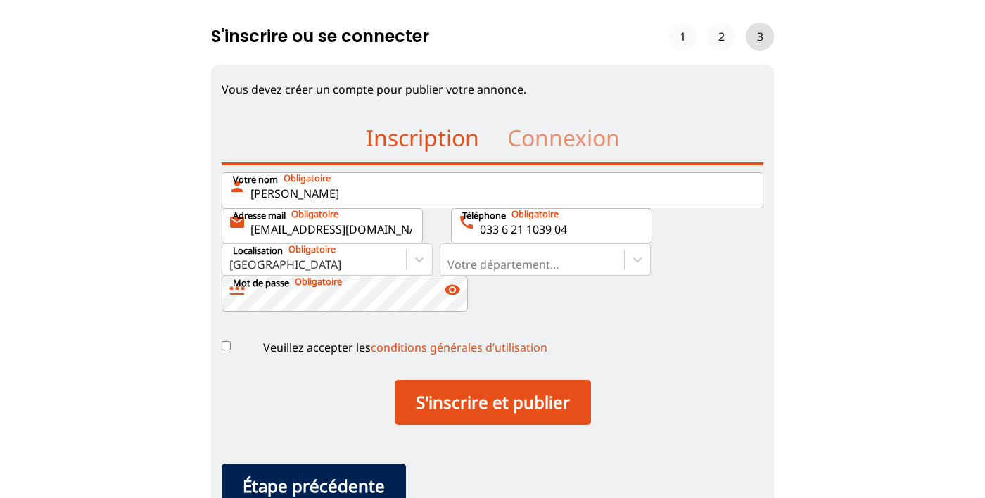
click at [459, 296] on span "visibility" at bounding box center [452, 289] width 17 height 17
click at [229, 347] on input "Veuillez accepter les conditions générales d’utilisation" at bounding box center [226, 345] width 9 height 9
checkbox input "true"
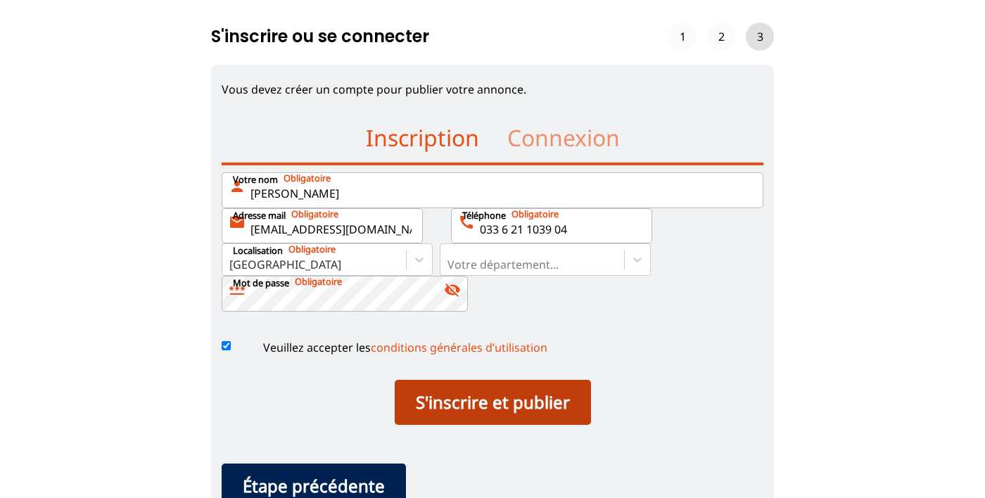
click at [523, 404] on button "S'inscrire et publier" at bounding box center [493, 402] width 196 height 45
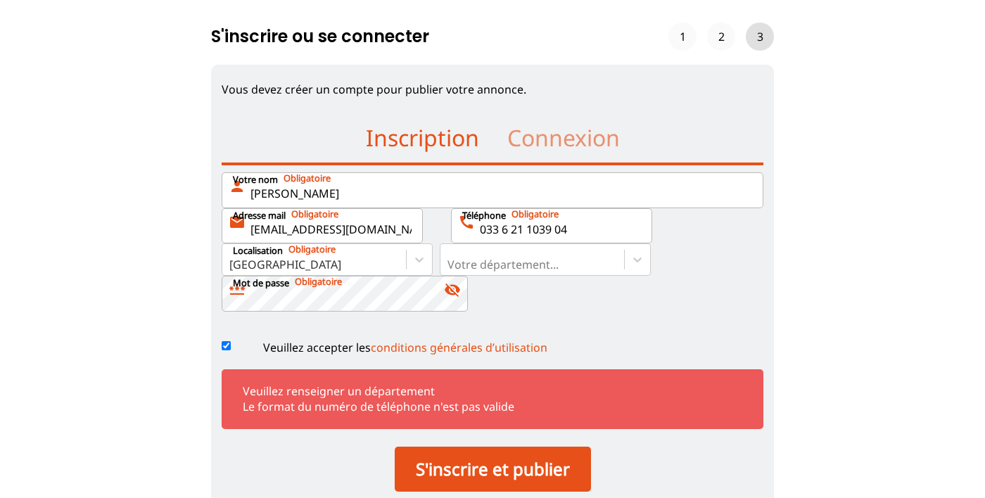
click at [650, 276] on label "Mot de passe password visibility_off" at bounding box center [493, 293] width 542 height 35
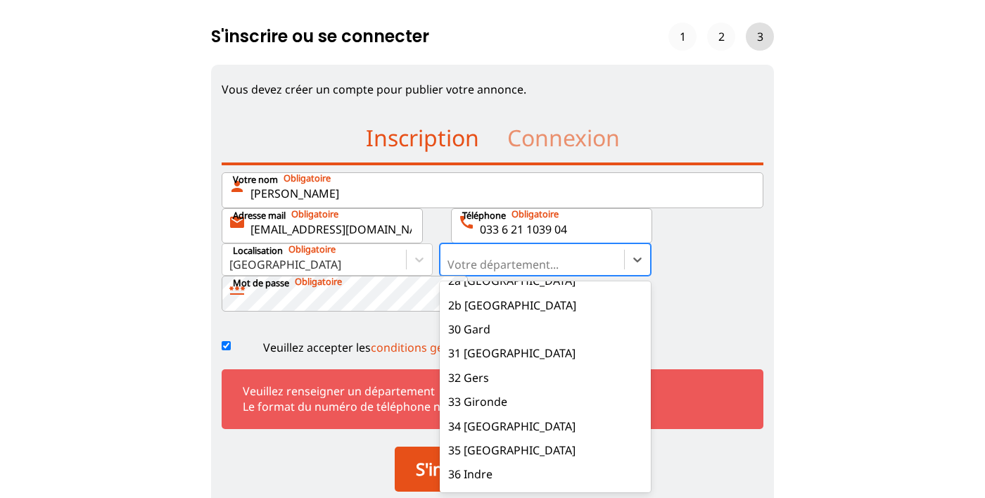
scroll to position [692, 0]
click at [537, 359] on div "31 Haute-Garonne" at bounding box center [545, 354] width 211 height 24
click at [450, 271] on input "option 01 Ain focused, 1 of 101. 101 results available. Use Up and Down to choo…" at bounding box center [448, 264] width 3 height 13
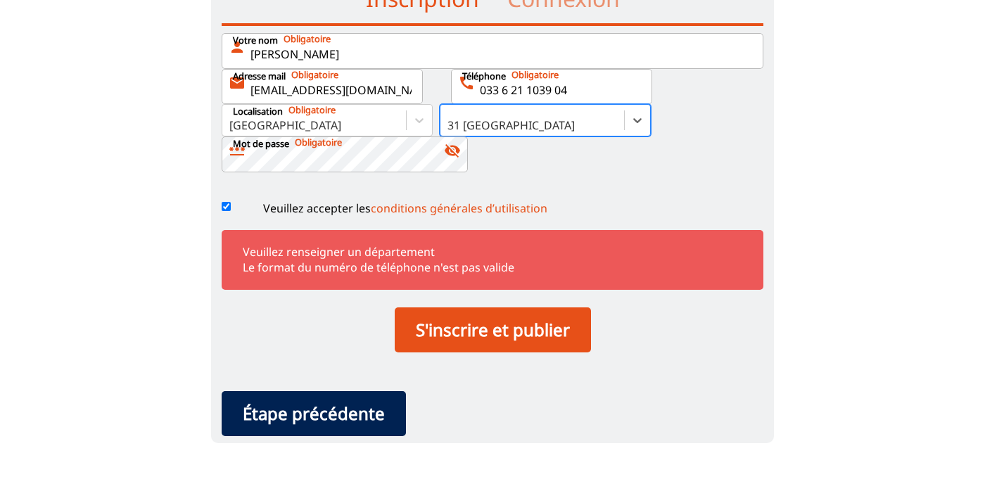
scroll to position [204, 0]
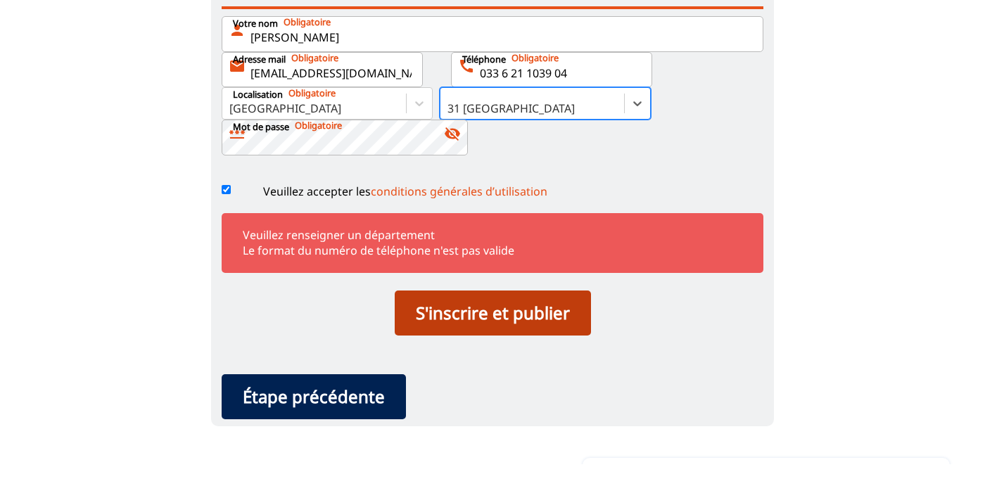
click at [527, 354] on button "S'inscrire et publier" at bounding box center [493, 346] width 196 height 45
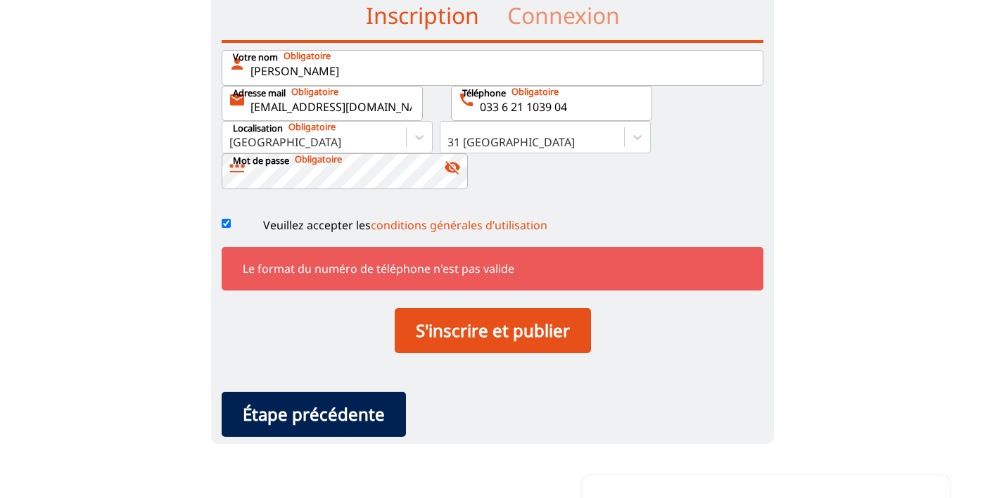
click at [507, 112] on input "033 6 21 1039 04" at bounding box center [551, 103] width 201 height 35
click at [495, 111] on input "033 6 21 1039 04" at bounding box center [551, 103] width 201 height 35
click at [499, 113] on input "033 6 21 1039 04" at bounding box center [551, 103] width 201 height 35
click at [488, 112] on input "6 21 1039 04" at bounding box center [551, 103] width 201 height 35
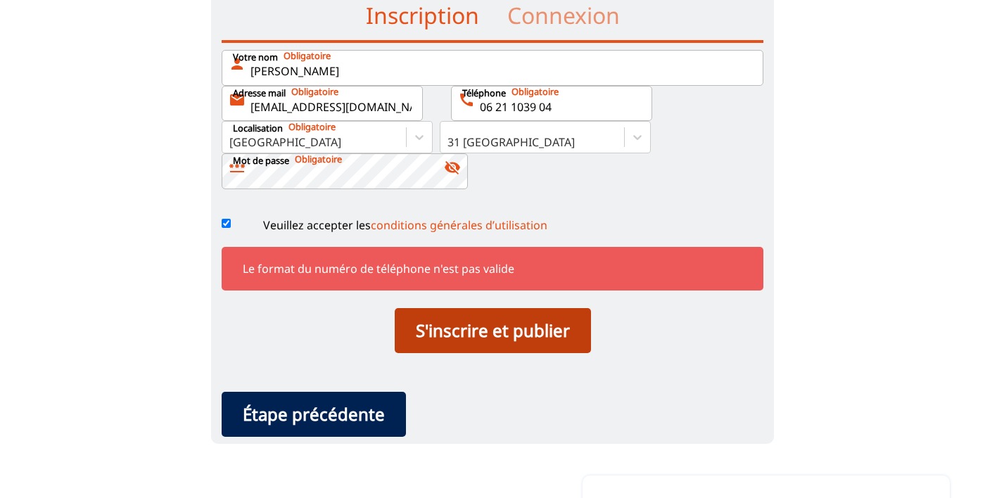
click at [541, 340] on button "S'inscrire et publier" at bounding box center [493, 330] width 196 height 45
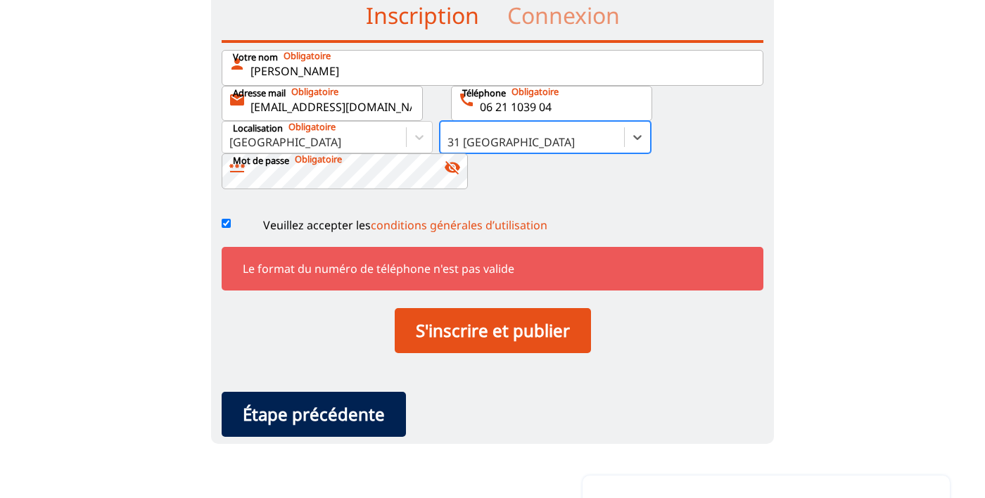
click at [530, 102] on input "06 21 1039 04" at bounding box center [551, 103] width 201 height 35
click at [521, 104] on input "06 21 1039 04" at bounding box center [551, 103] width 201 height 35
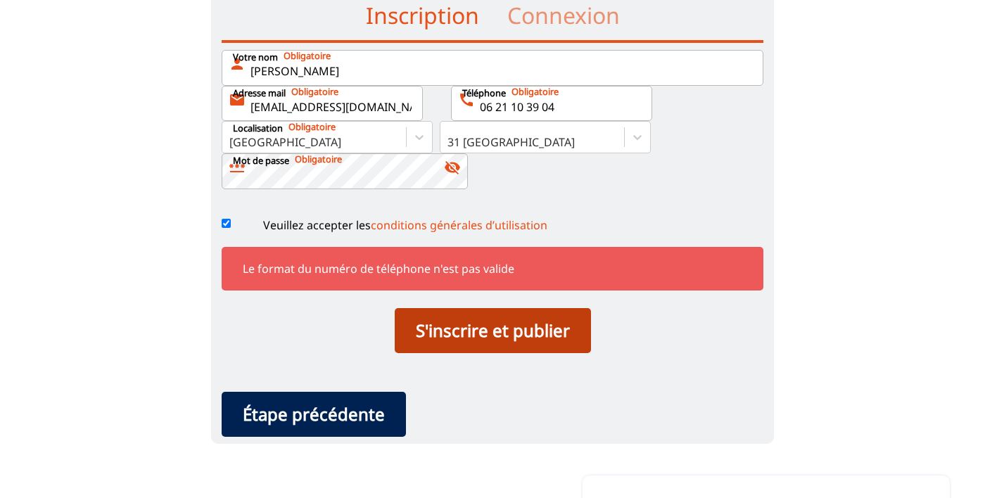
type input "06 21 10 39 04"
click at [534, 333] on button "S'inscrire et publier" at bounding box center [493, 330] width 196 height 45
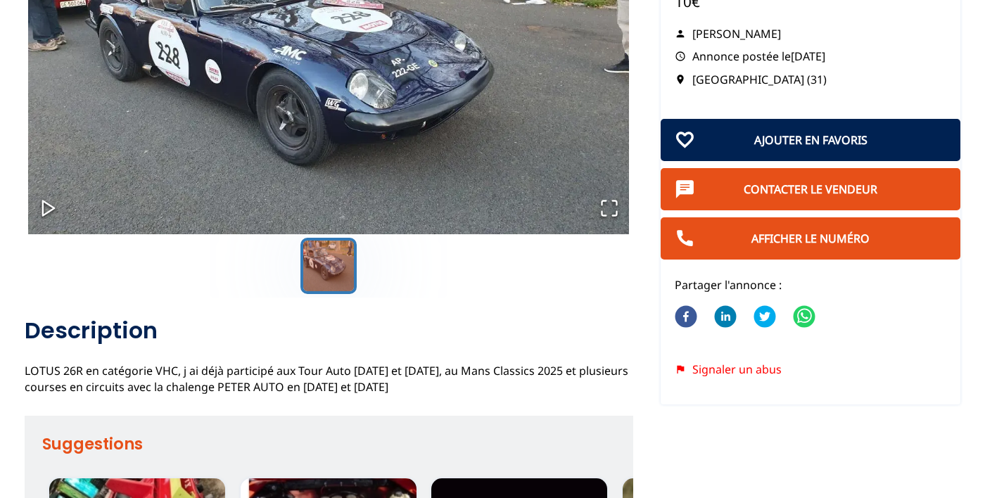
scroll to position [214, 0]
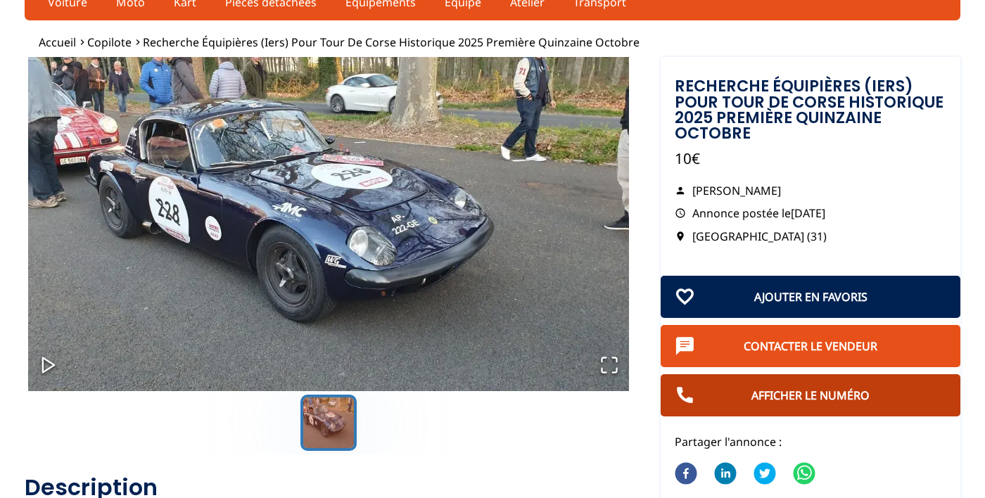
click at [930, 386] on button "Afficher le numéro" at bounding box center [811, 395] width 300 height 42
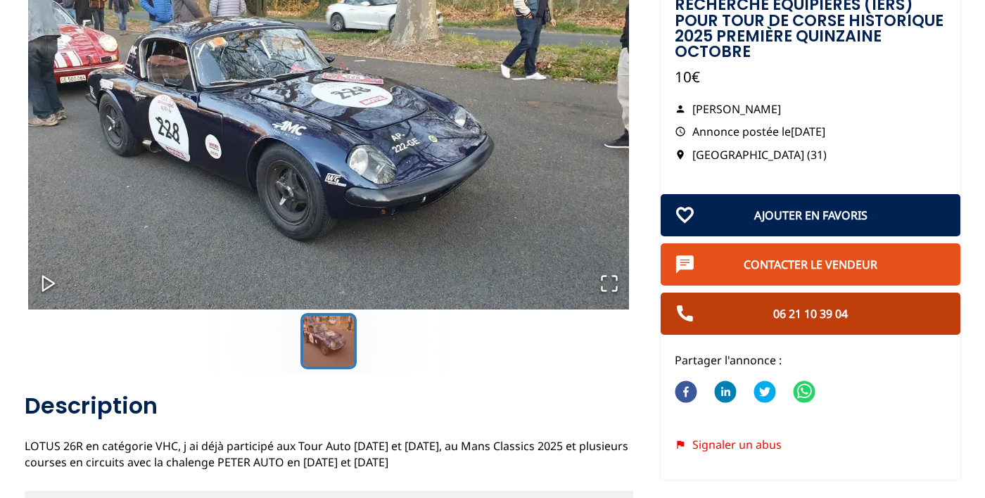
scroll to position [0, 0]
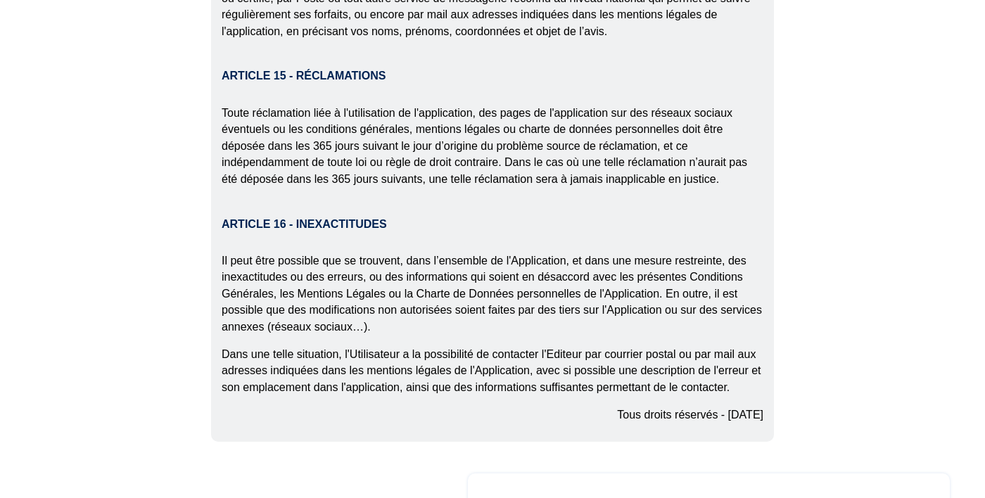
scroll to position [3241, 0]
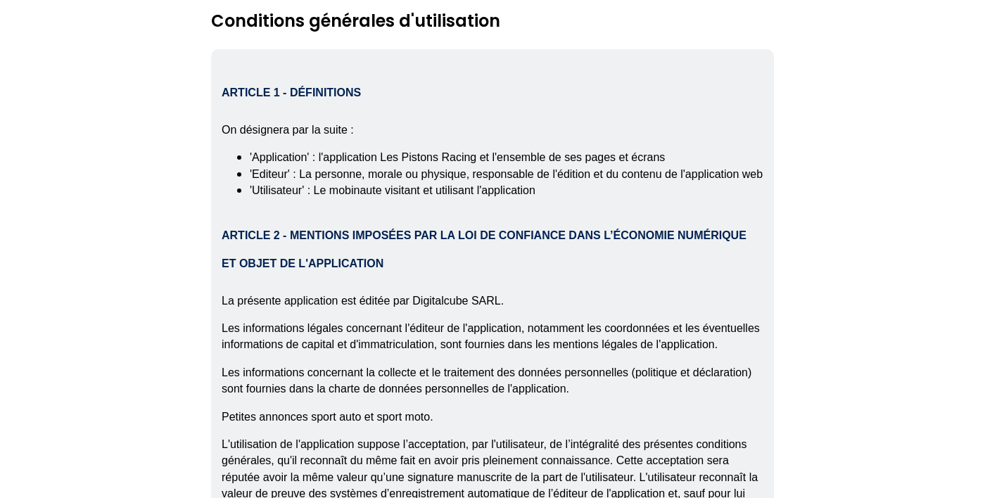
scroll to position [0, 0]
